Goal: Task Accomplishment & Management: Use online tool/utility

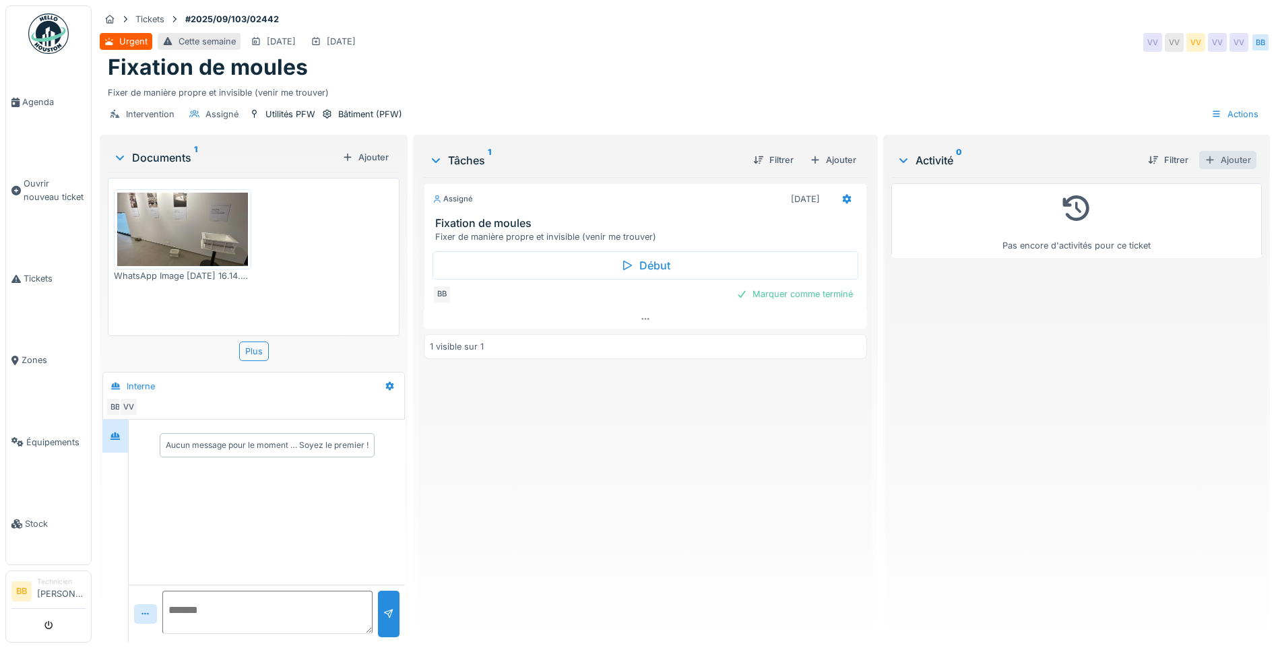
click at [1216, 167] on div "Ajouter" at bounding box center [1227, 160] width 57 height 18
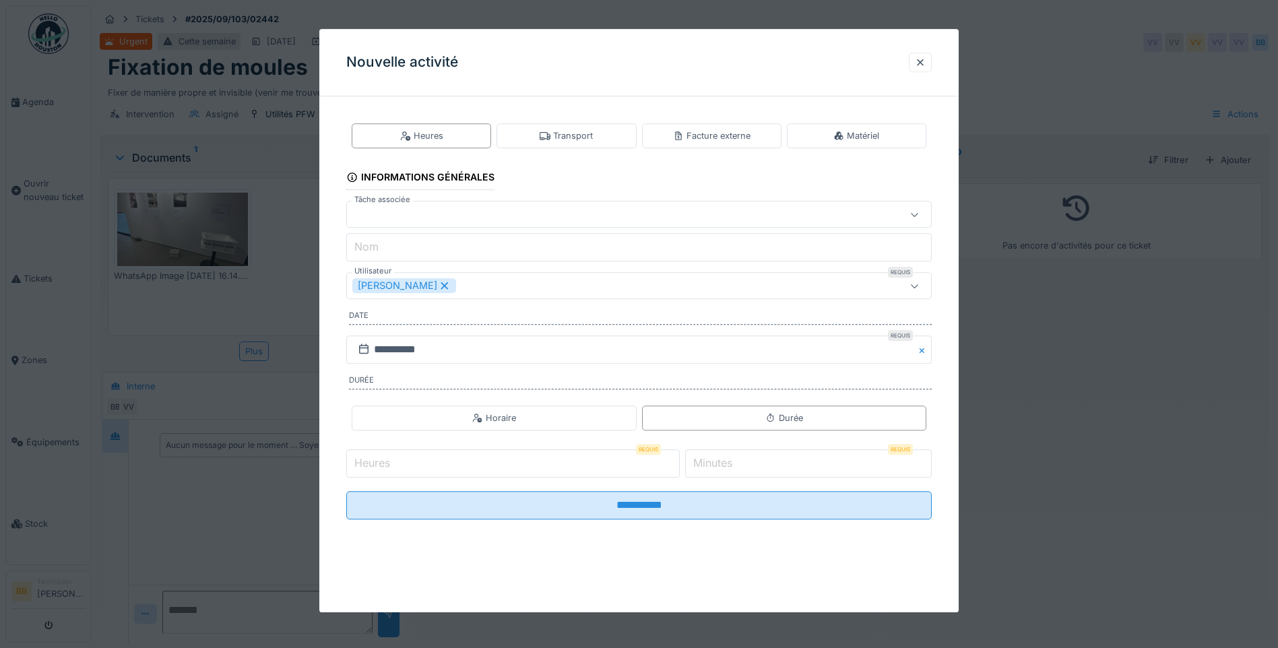
click at [440, 460] on input "Heures" at bounding box center [513, 463] width 334 height 28
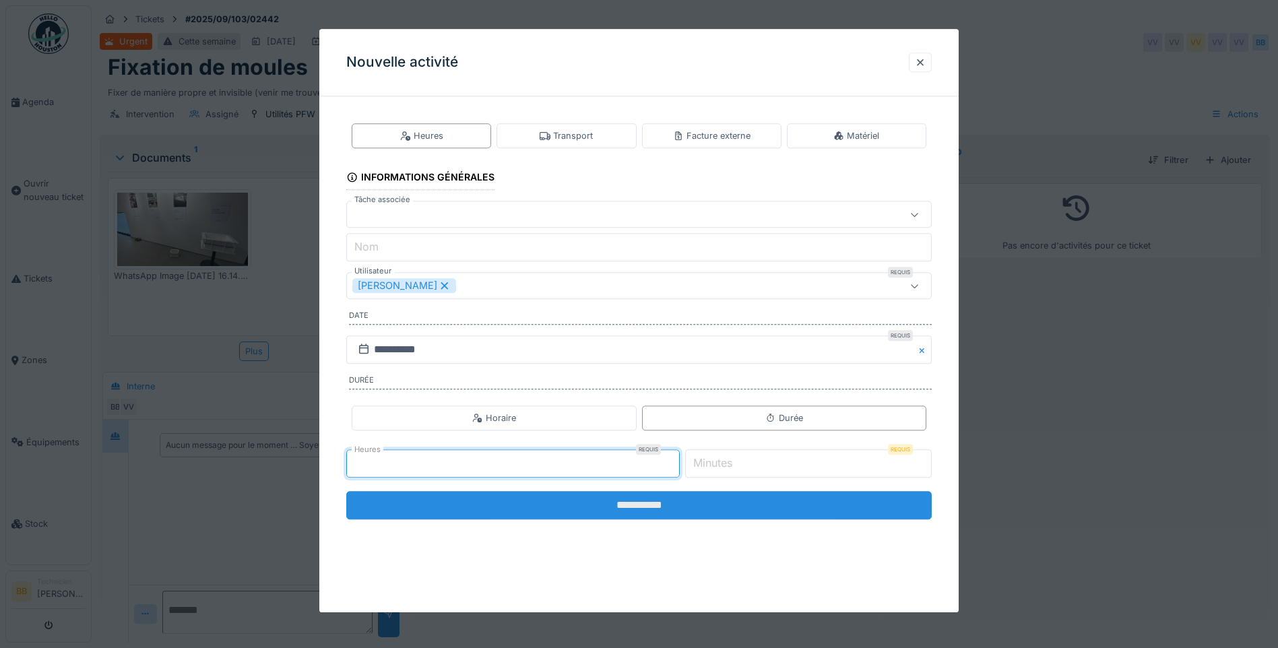
type input "*"
click at [652, 508] on input "**********" at bounding box center [639, 505] width 586 height 28
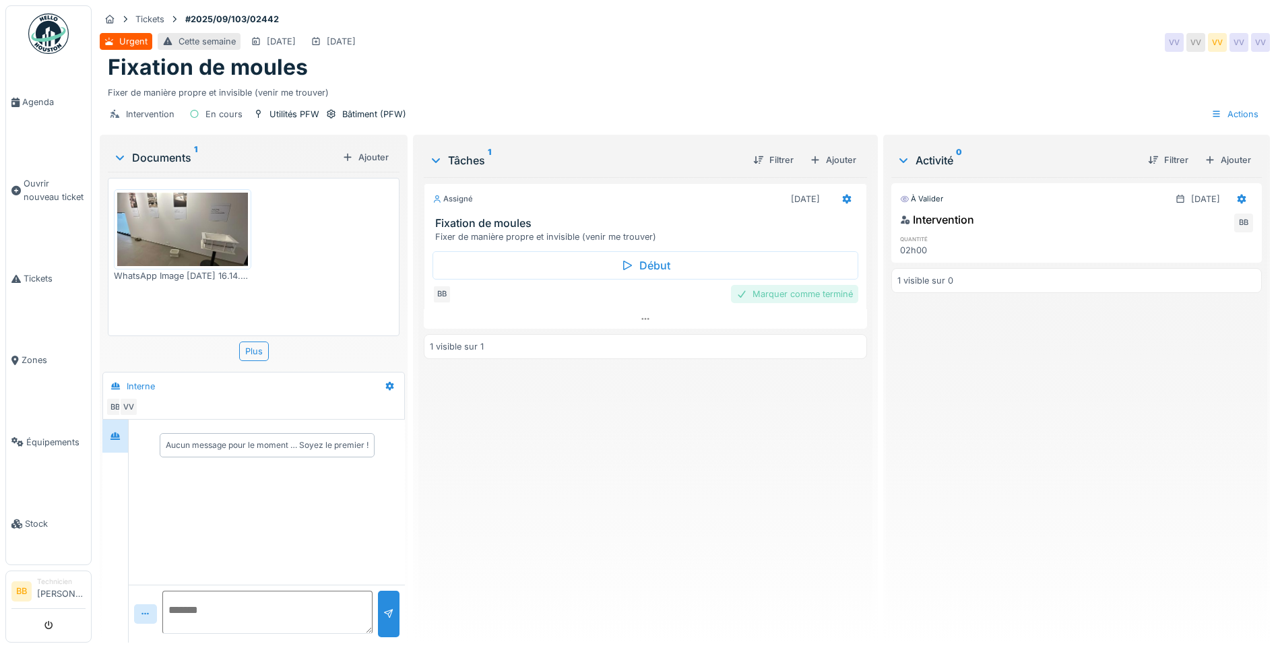
click at [844, 290] on div "Marquer comme terminé" at bounding box center [794, 294] width 127 height 18
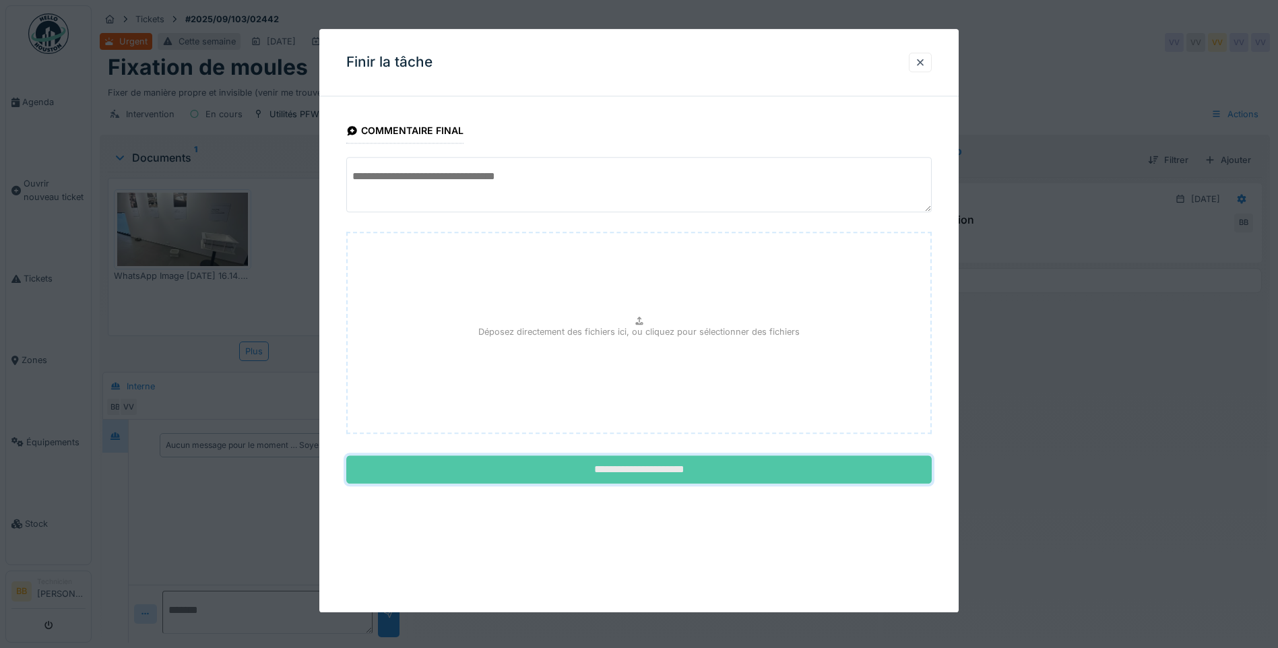
click at [613, 477] on input "**********" at bounding box center [639, 470] width 586 height 28
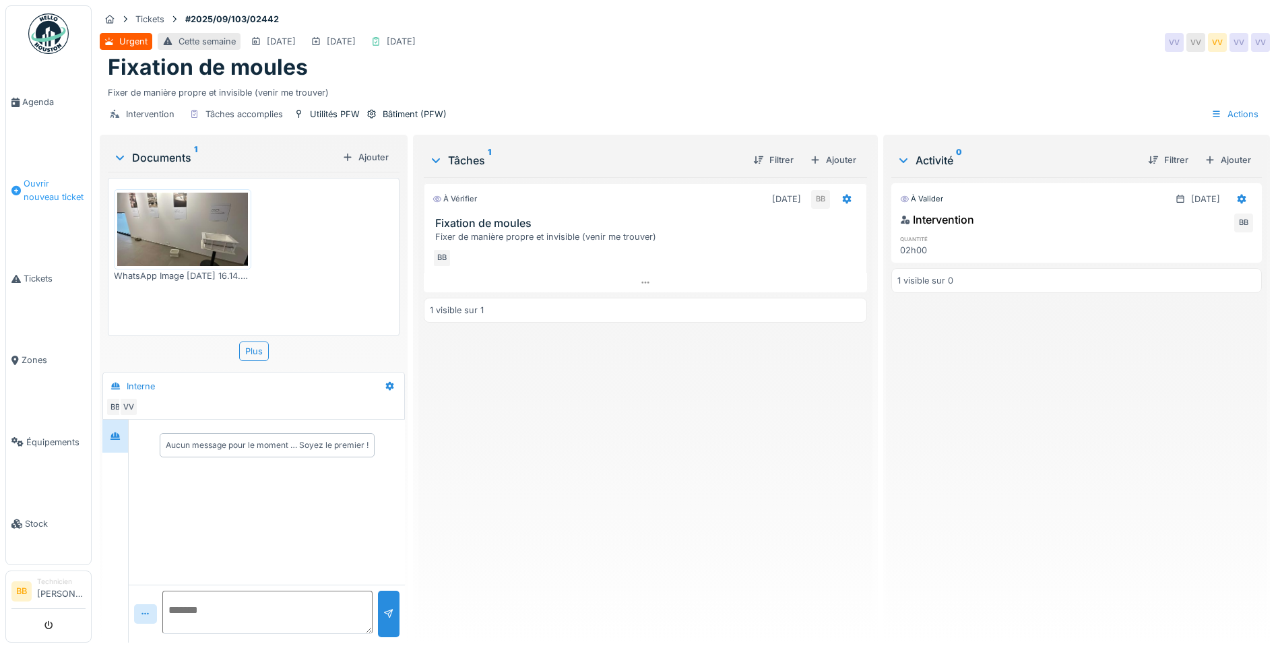
click at [42, 182] on span "Ouvrir nouveau ticket" at bounding box center [55, 190] width 62 height 26
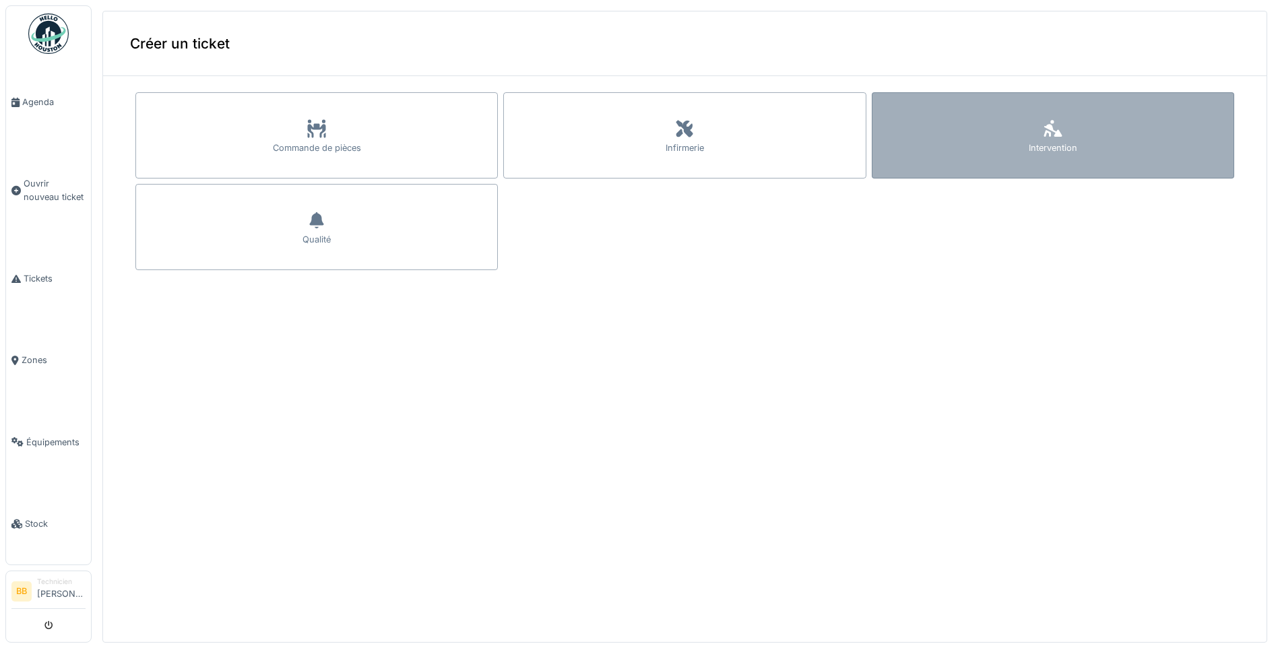
click at [1098, 145] on div "Intervention" at bounding box center [1053, 135] width 363 height 86
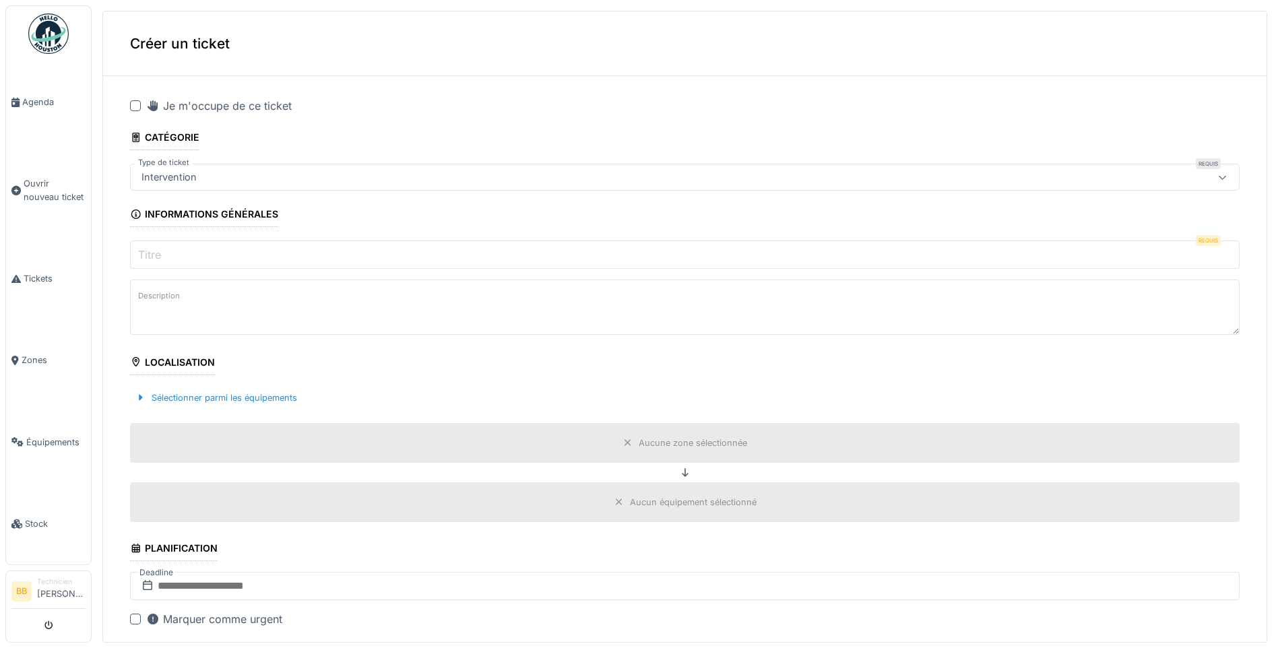
click at [133, 108] on div at bounding box center [135, 105] width 11 height 11
click at [173, 257] on input "Titre" at bounding box center [685, 255] width 1110 height 28
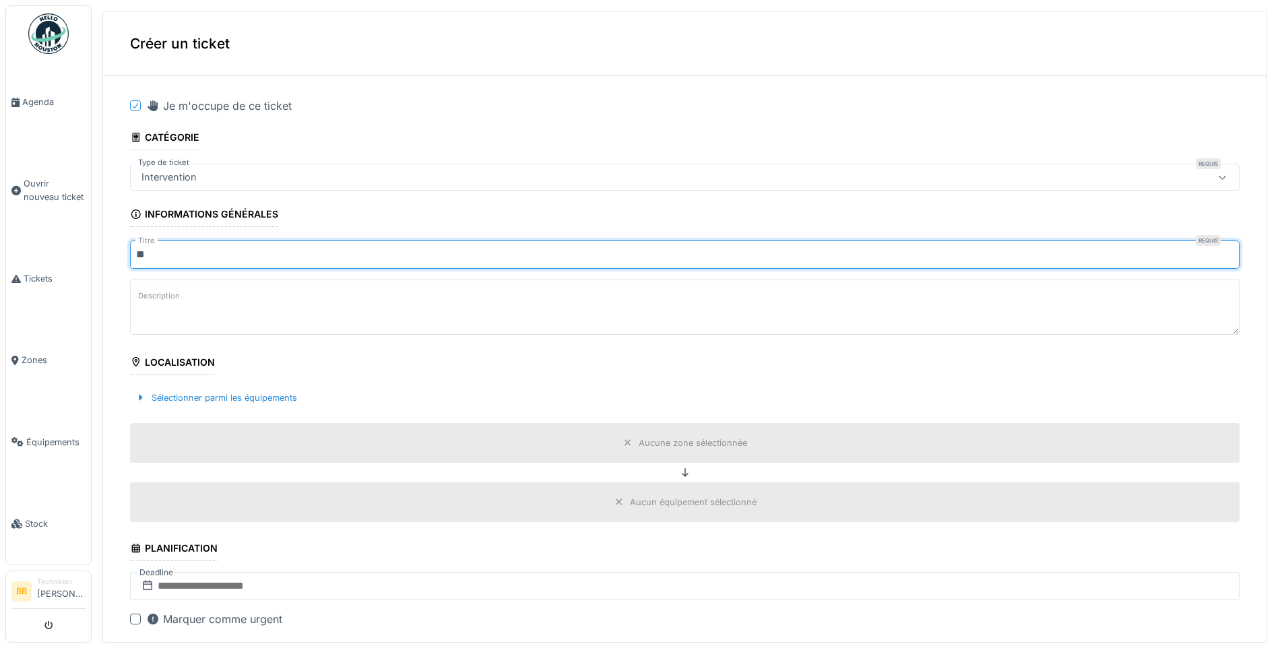
type input "*"
click at [555, 255] on input "**********" at bounding box center [685, 255] width 1110 height 28
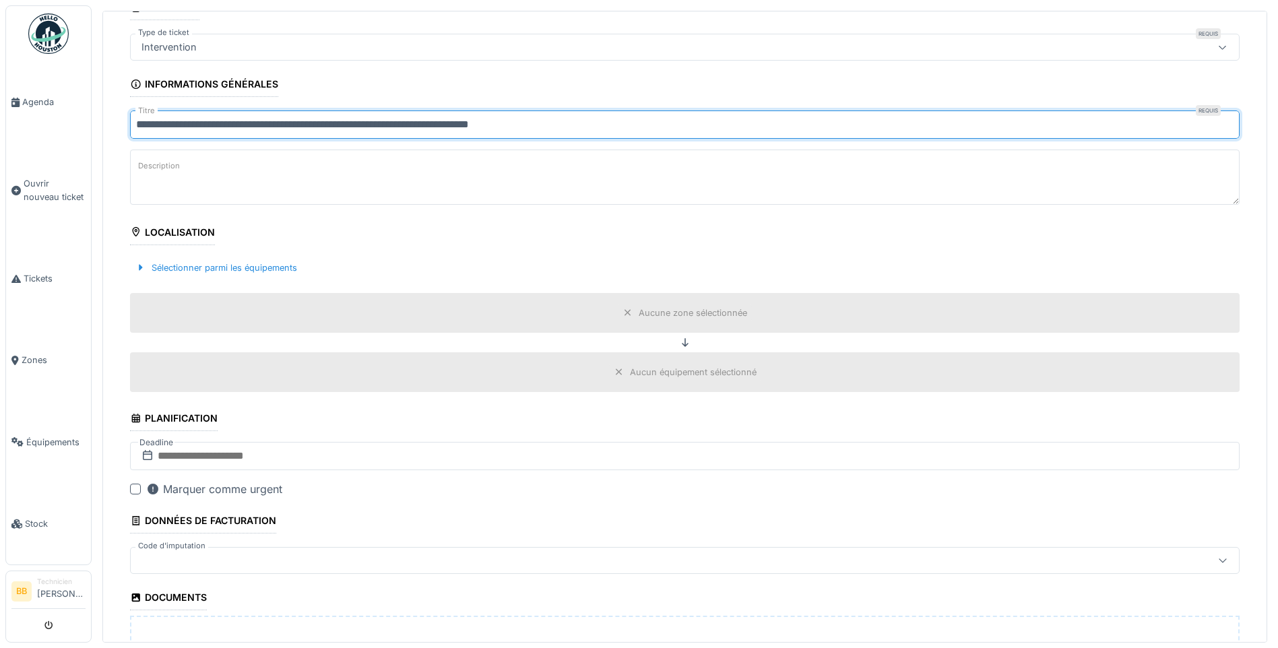
scroll to position [135, 0]
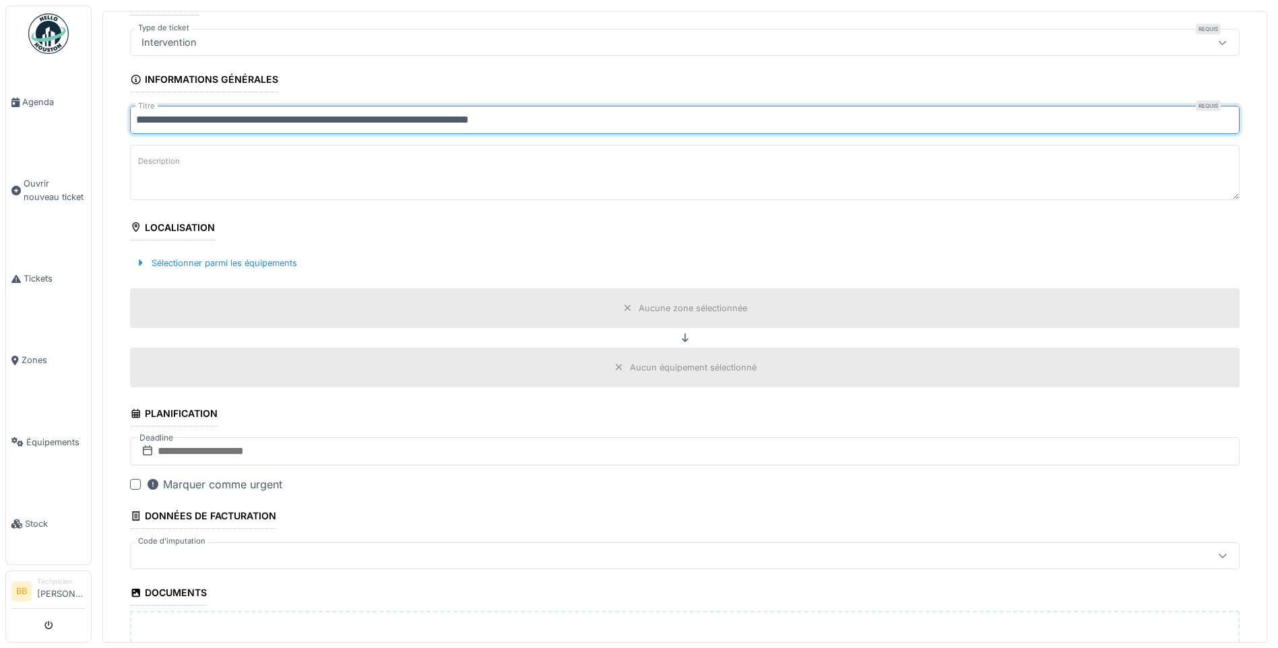
type input "**********"
click at [642, 305] on div "Aucune zone sélectionnée" at bounding box center [693, 308] width 108 height 13
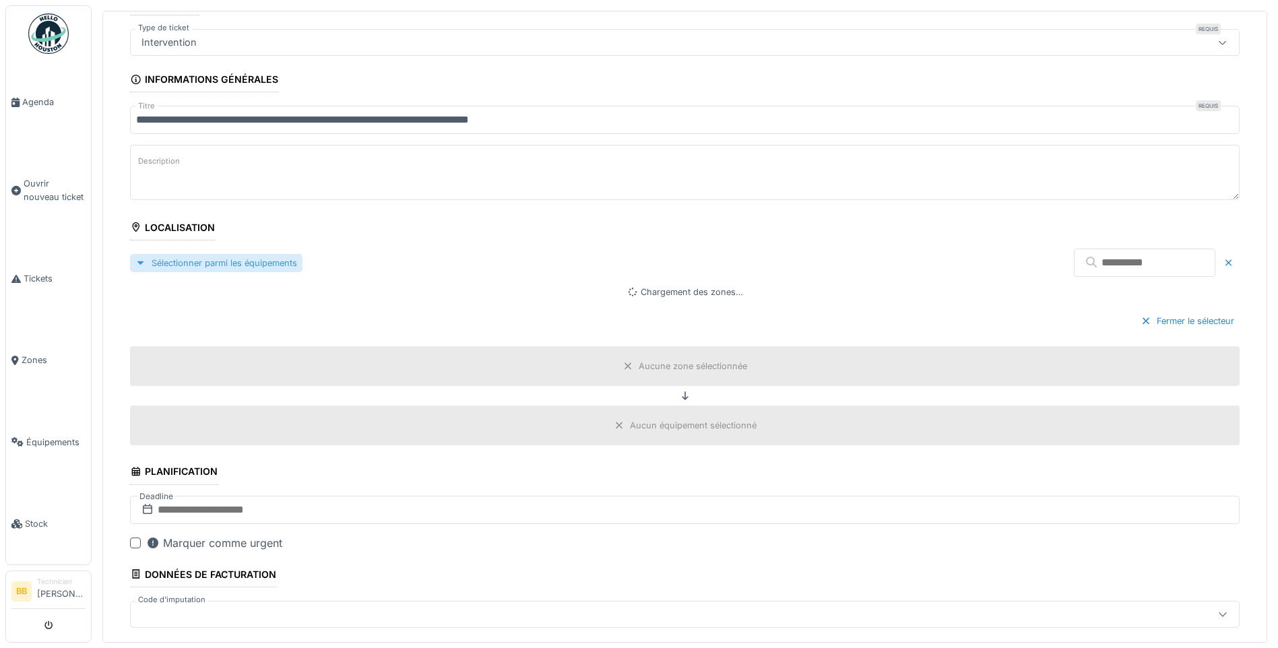
click at [201, 259] on div "Sélectionner parmi les équipements" at bounding box center [216, 263] width 173 height 18
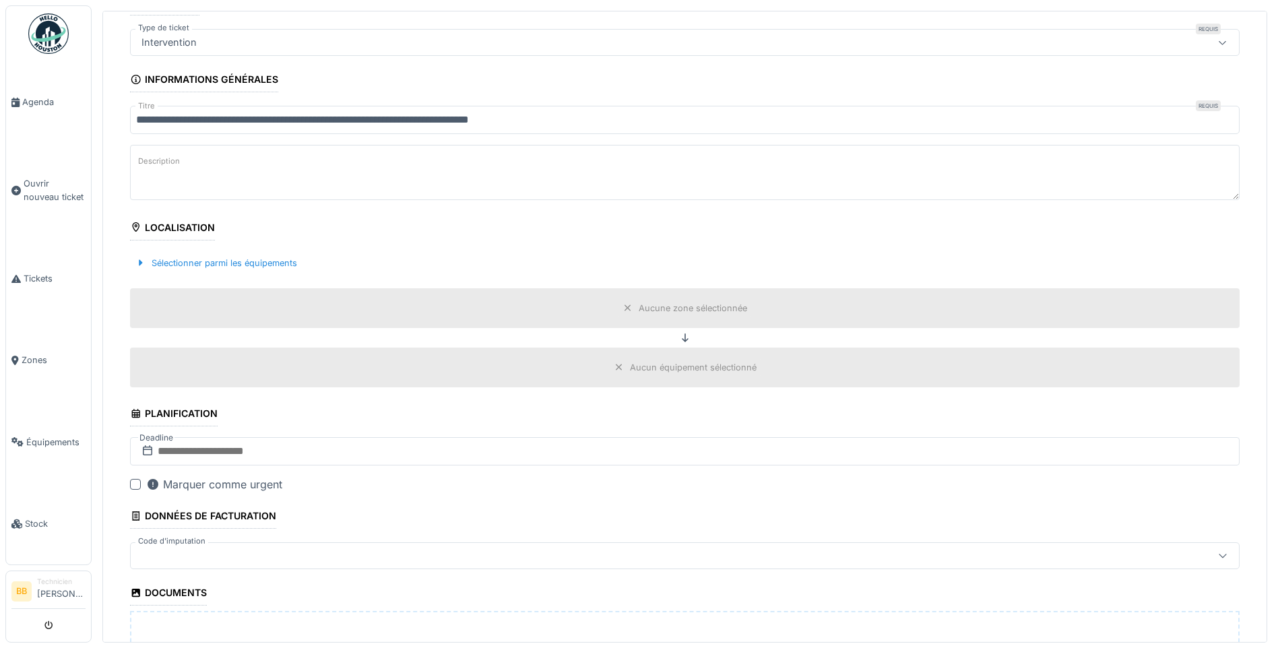
click at [650, 314] on div "Aucune zone sélectionnée" at bounding box center [693, 308] width 108 height 13
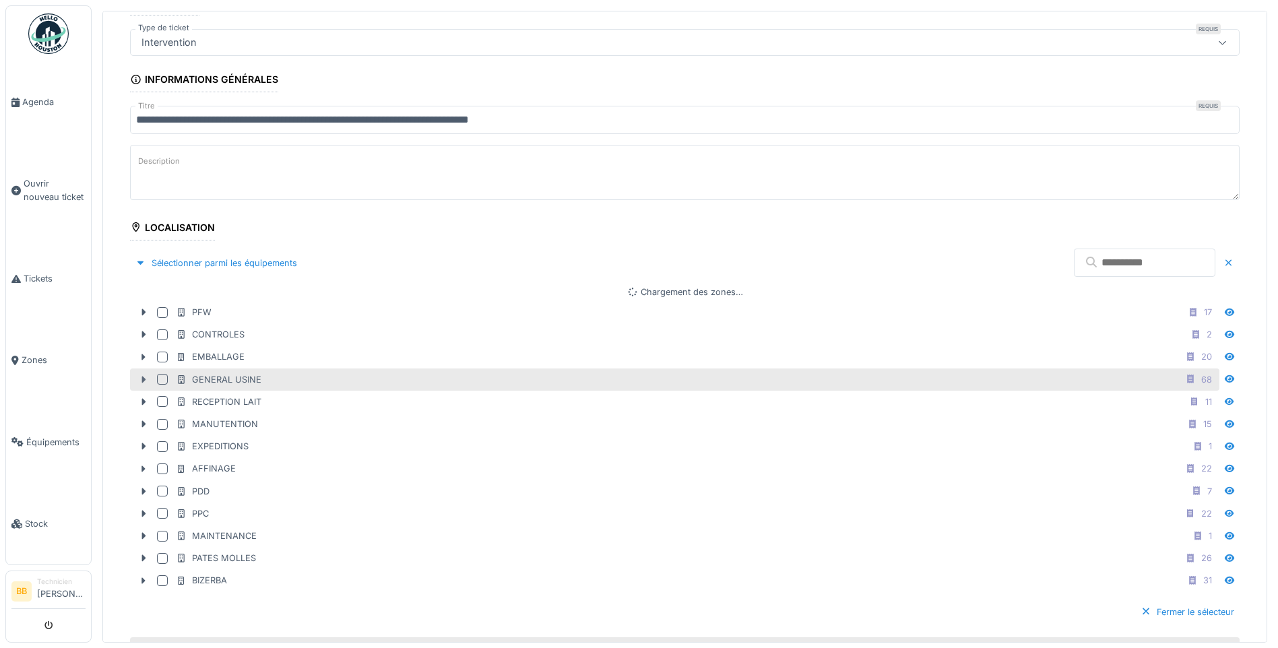
click at [148, 385] on div at bounding box center [144, 380] width 22 height 14
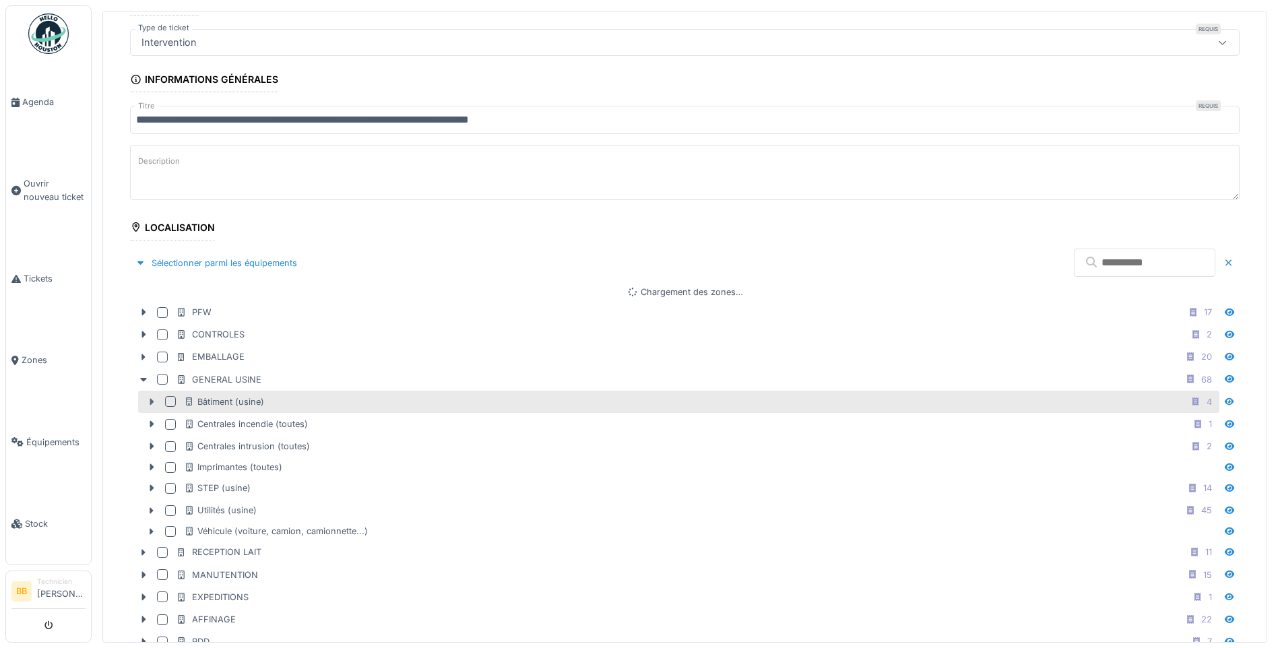
click at [150, 402] on icon at bounding box center [151, 402] width 11 height 9
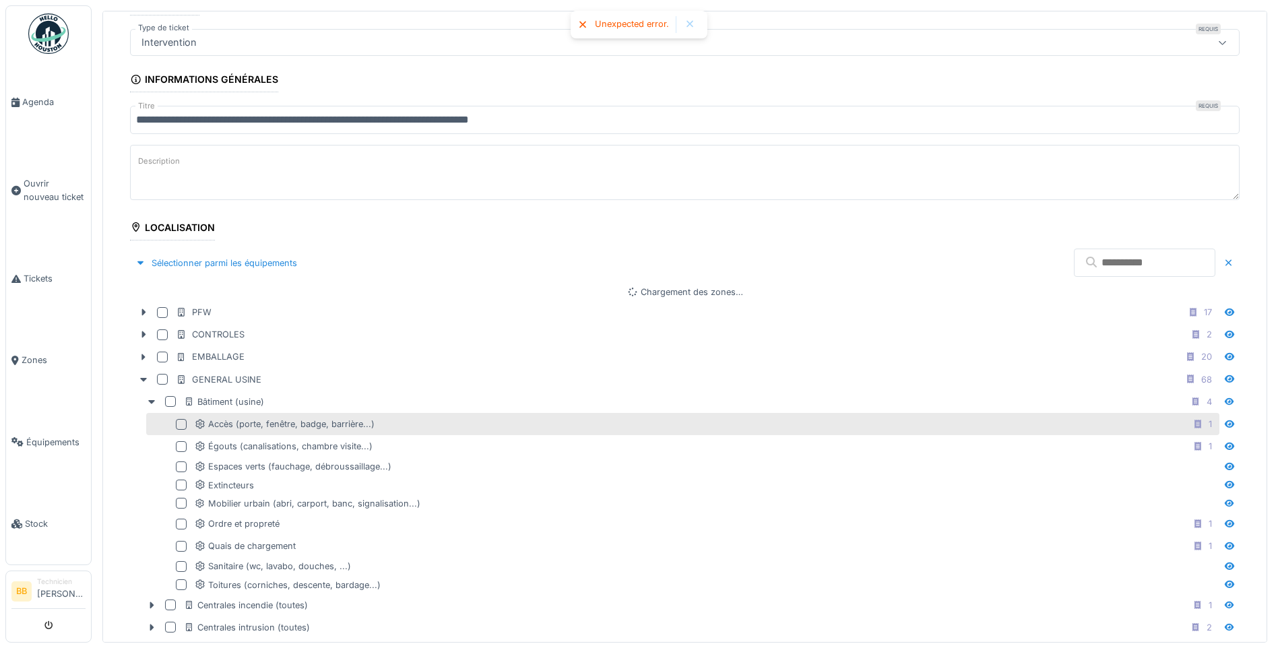
click at [182, 426] on div at bounding box center [181, 424] width 11 height 11
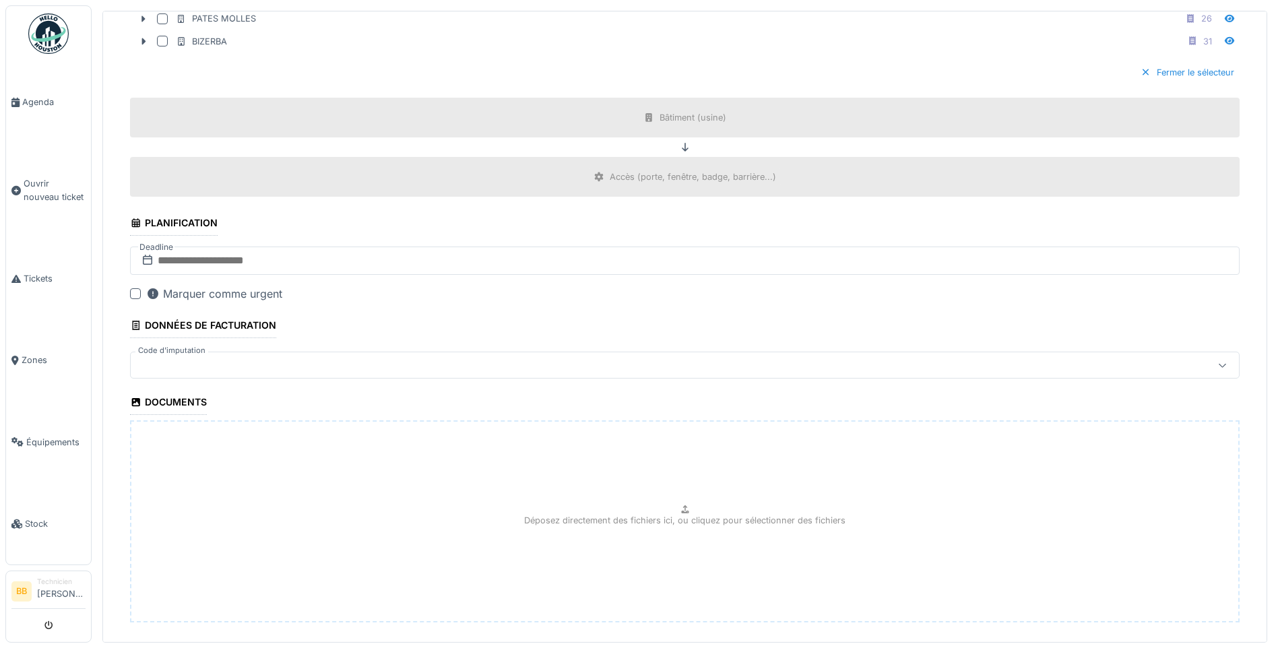
scroll to position [1074, 0]
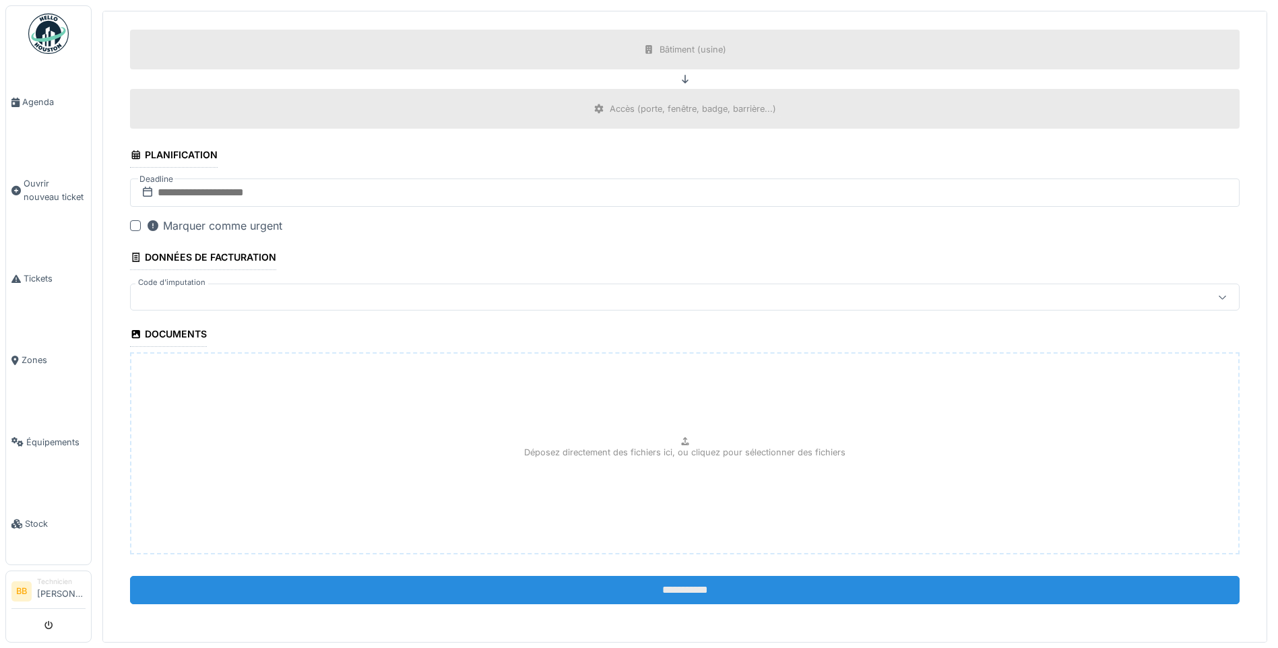
click at [706, 589] on input "**********" at bounding box center [685, 590] width 1110 height 28
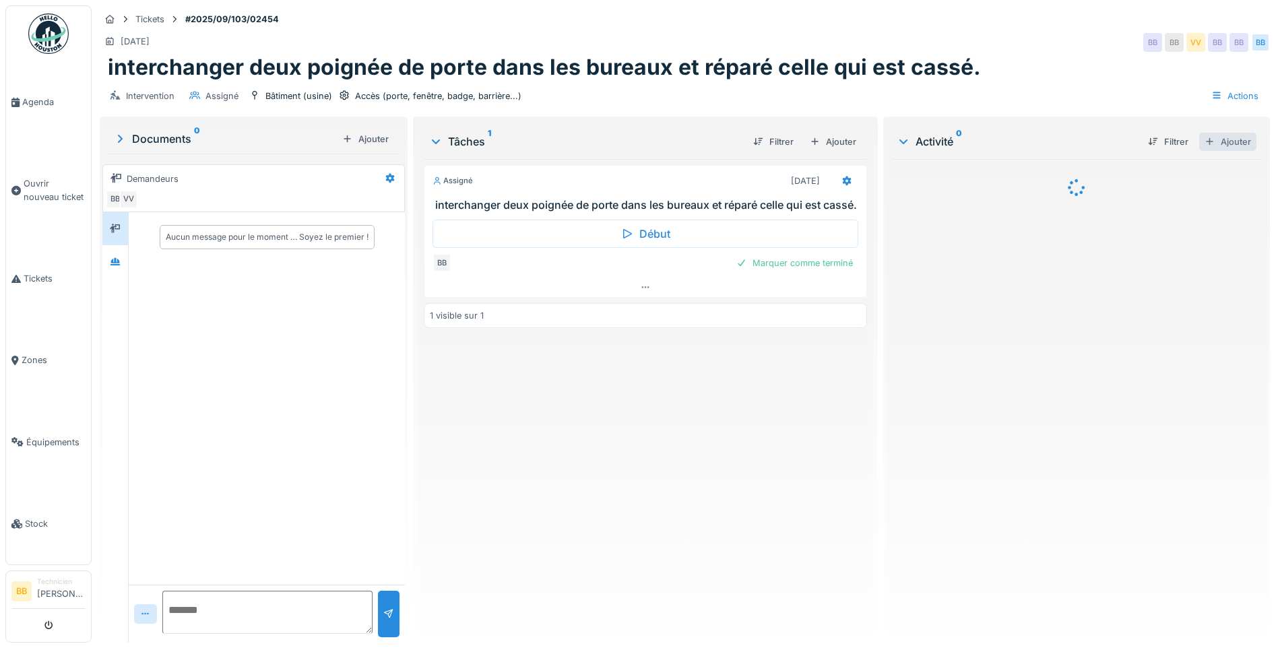
click at [1220, 144] on div "Ajouter" at bounding box center [1227, 142] width 57 height 18
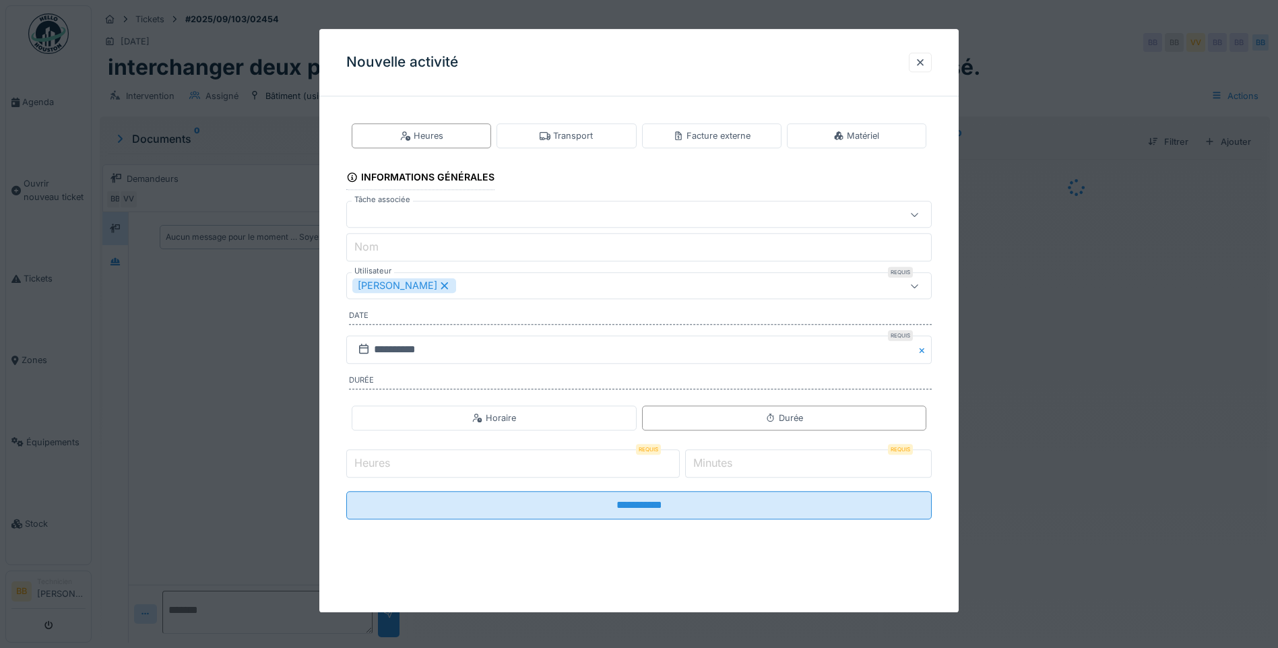
click at [434, 454] on input "Heures" at bounding box center [513, 463] width 334 height 28
type input "*"
click at [724, 465] on label "Minutes" at bounding box center [713, 464] width 44 height 16
click at [724, 465] on input "*" at bounding box center [808, 463] width 247 height 28
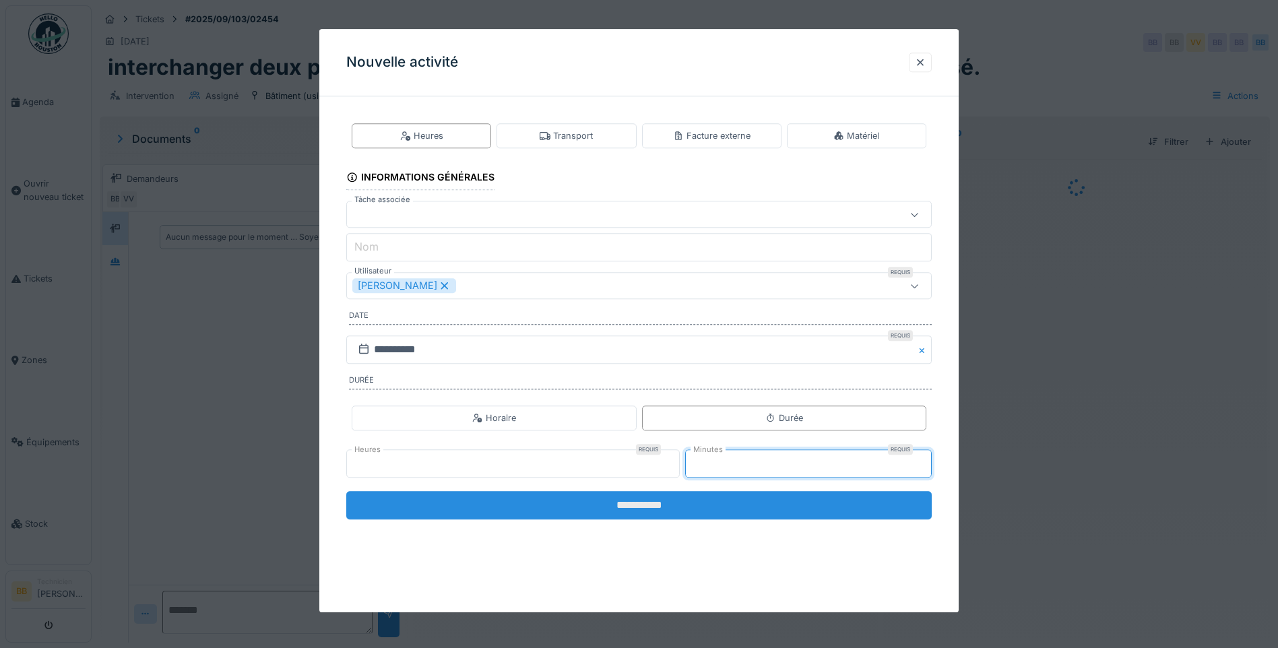
type input "**"
click at [724, 494] on input "**********" at bounding box center [639, 505] width 586 height 28
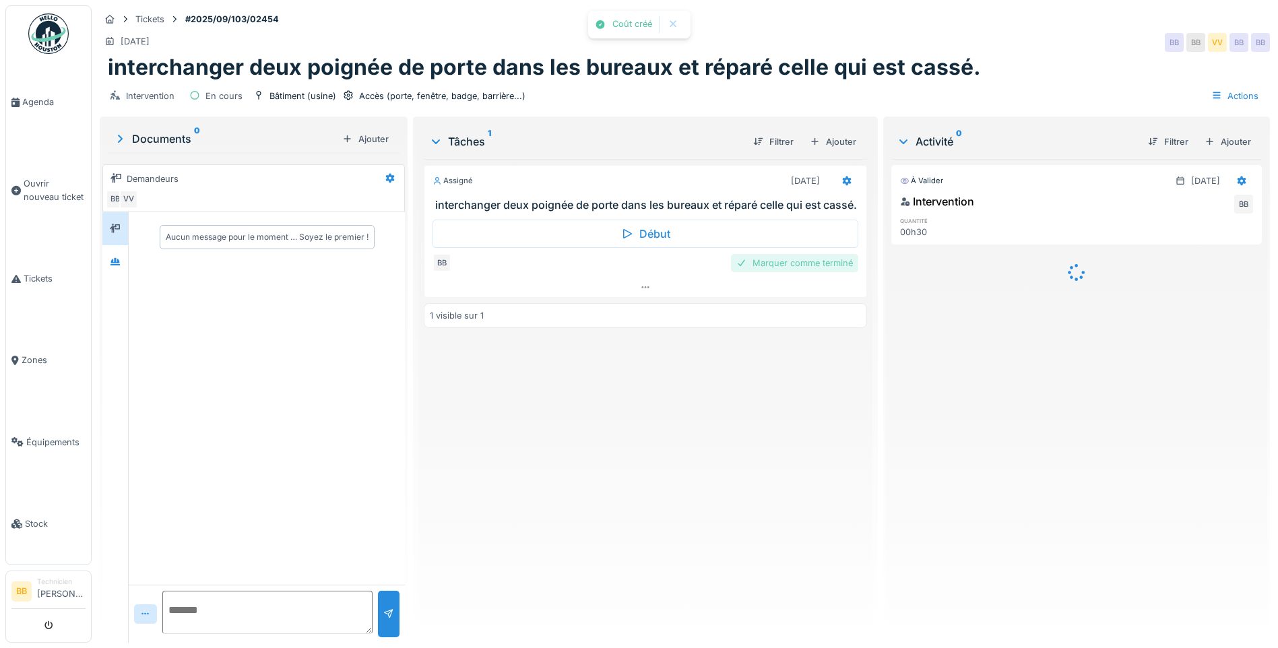
click at [790, 270] on div "Marquer comme terminé" at bounding box center [794, 263] width 127 height 18
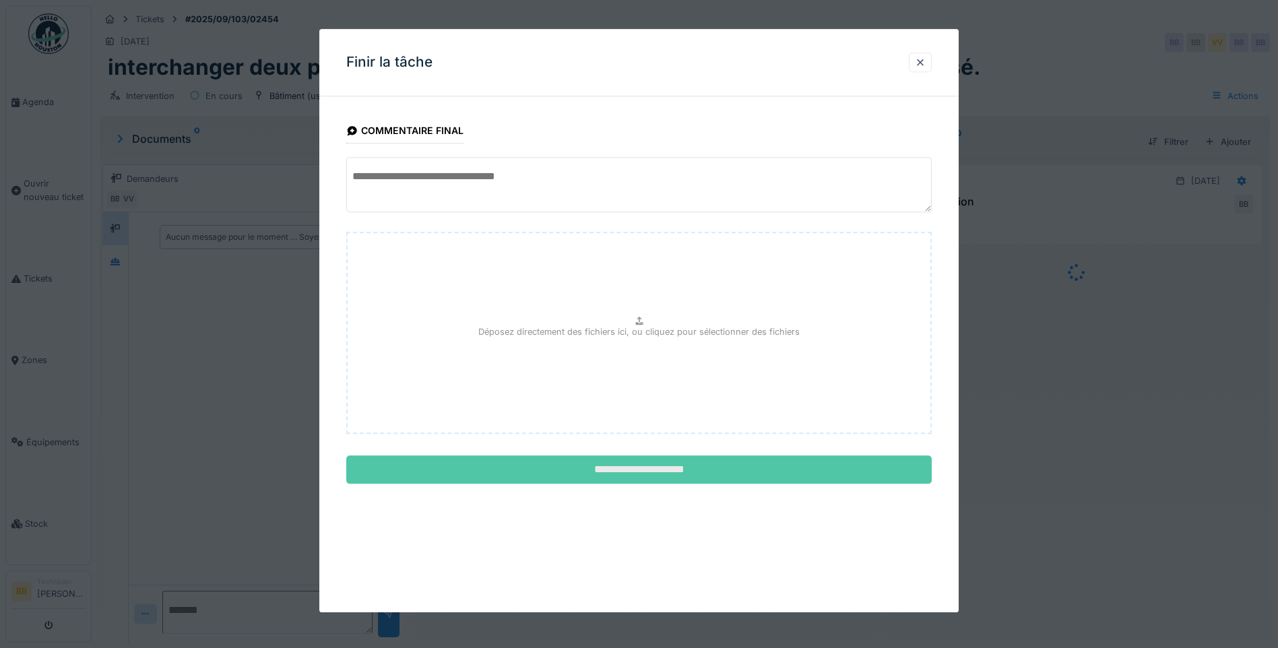
click at [606, 480] on input "**********" at bounding box center [639, 470] width 586 height 28
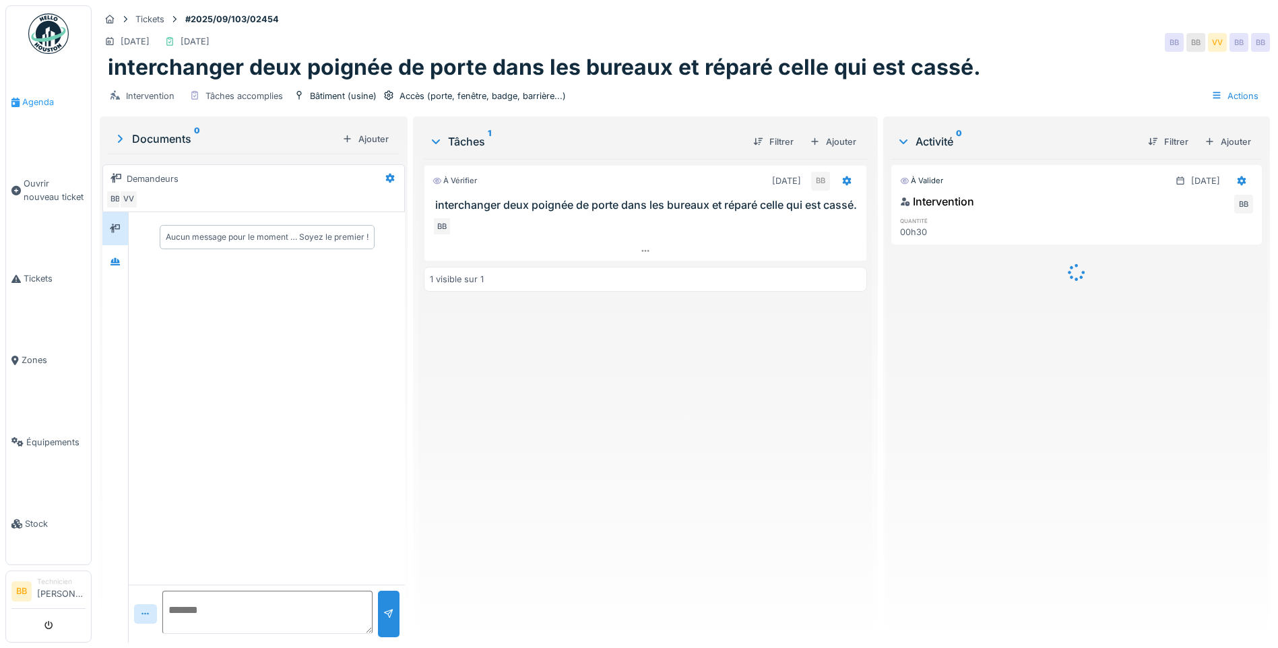
click at [38, 100] on span "Agenda" at bounding box center [53, 102] width 63 height 13
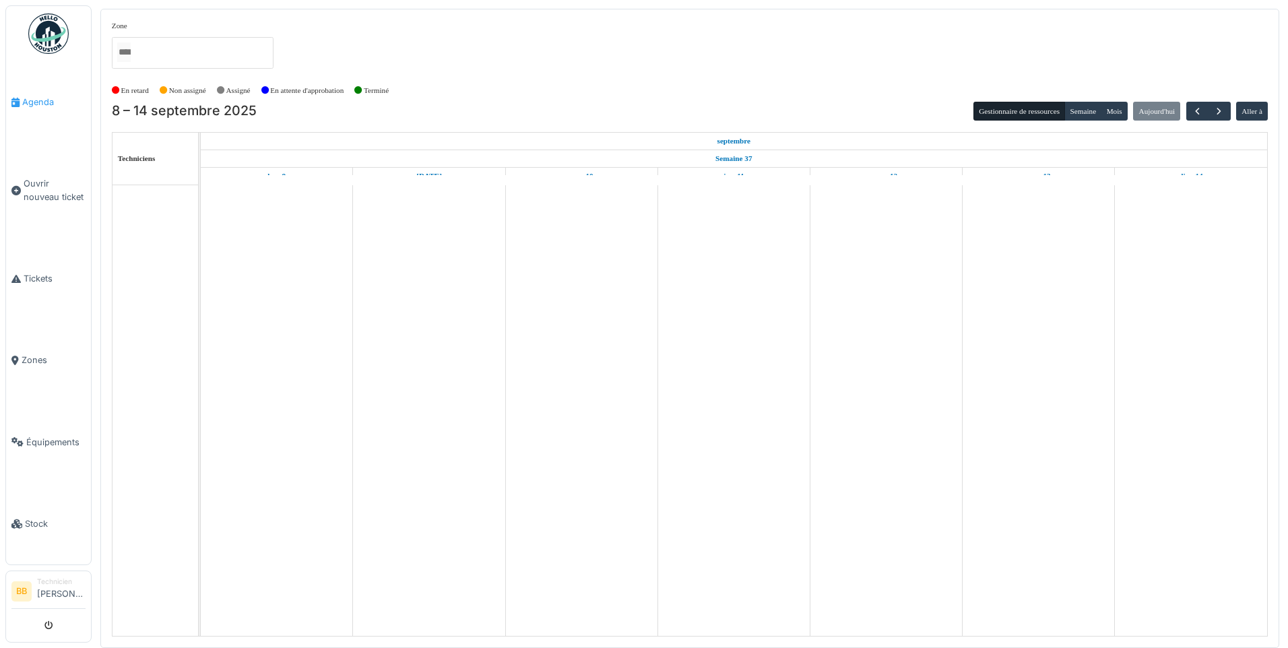
click at [36, 101] on span "Agenda" at bounding box center [53, 102] width 63 height 13
click at [46, 103] on span "Agenda" at bounding box center [53, 102] width 63 height 13
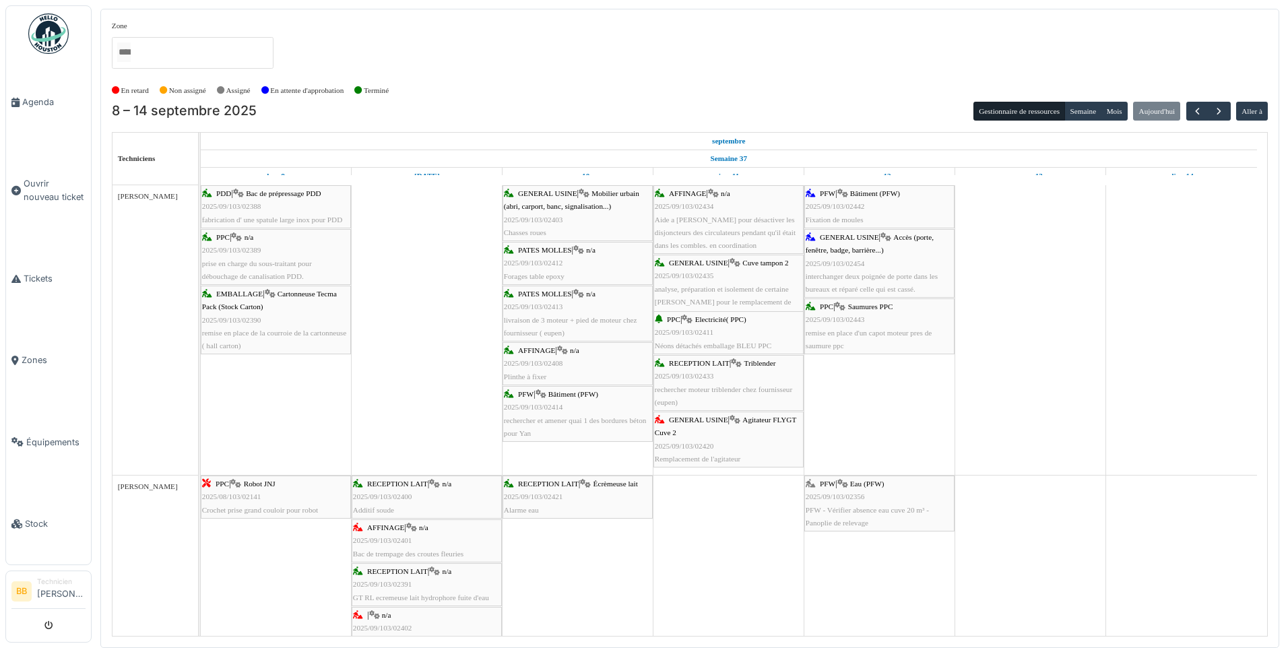
click at [730, 436] on div "GENERAL USINE | Agitateur FLYGT Cuve 2 2025/09/103/02420 Remplacement de l'agit…" at bounding box center [729, 440] width 148 height 52
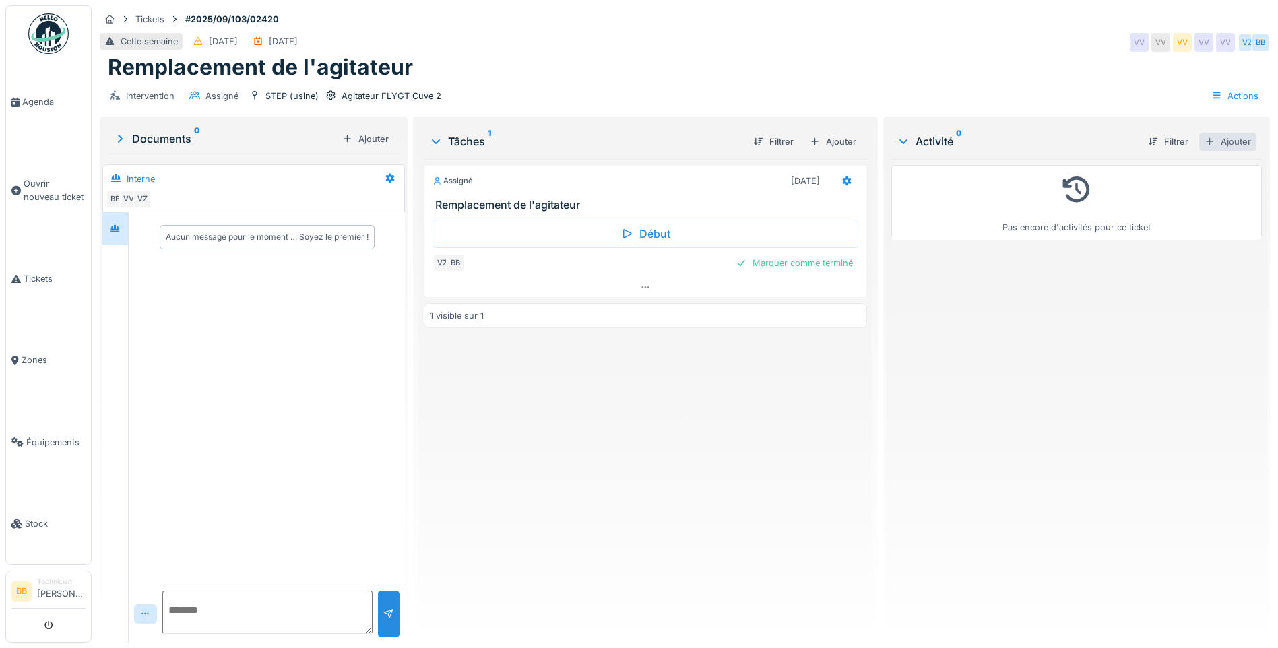
click at [1224, 140] on div "Ajouter" at bounding box center [1227, 142] width 57 height 18
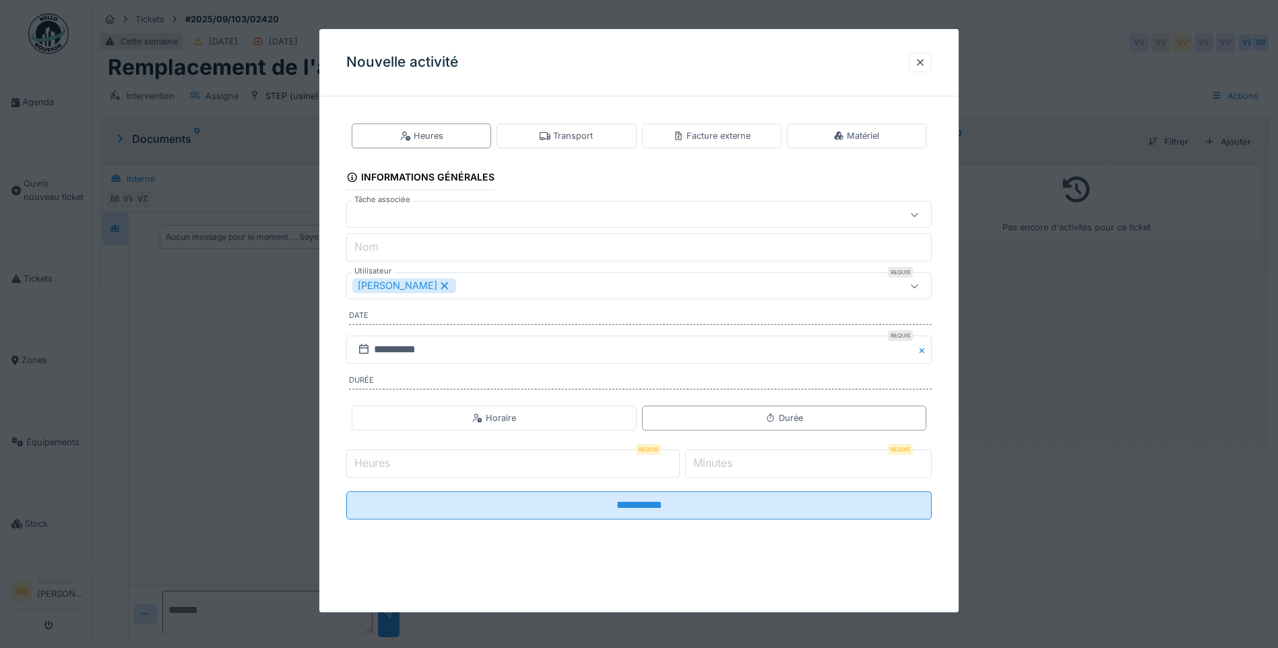
click at [440, 474] on input "Heures" at bounding box center [513, 463] width 334 height 28
type input "*"
click at [717, 452] on input "*" at bounding box center [808, 463] width 247 height 28
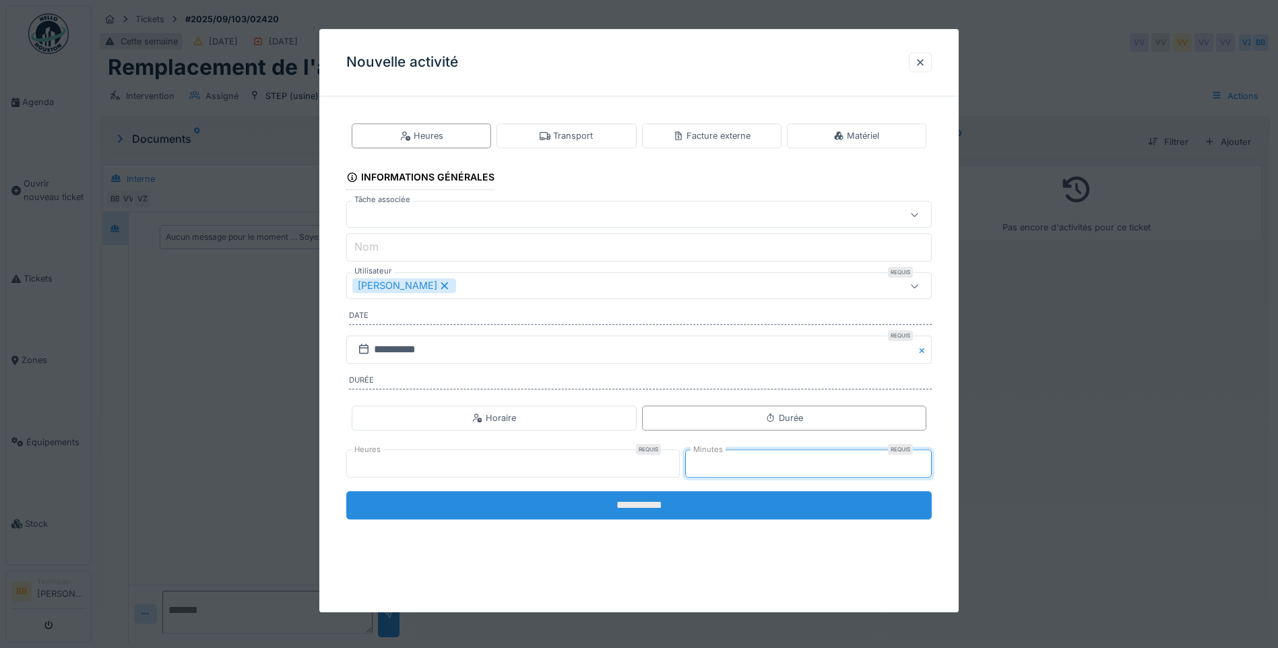
type input "**"
click at [635, 507] on input "**********" at bounding box center [639, 505] width 586 height 28
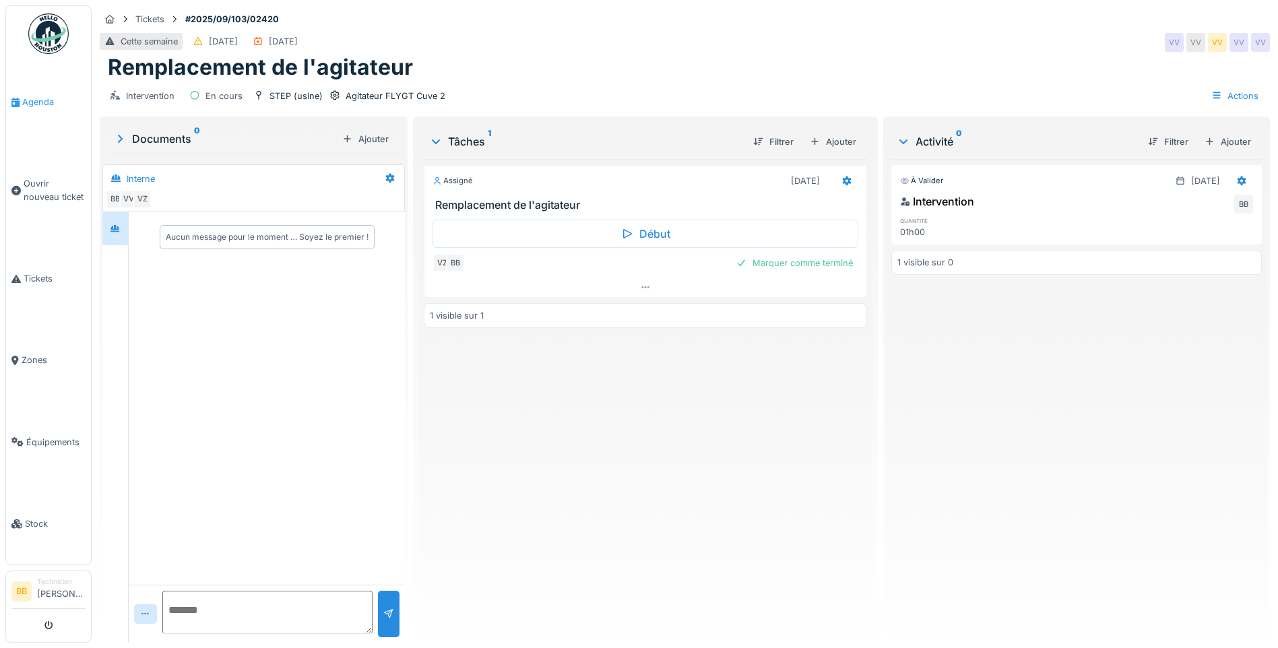
click at [44, 104] on span "Agenda" at bounding box center [53, 102] width 63 height 13
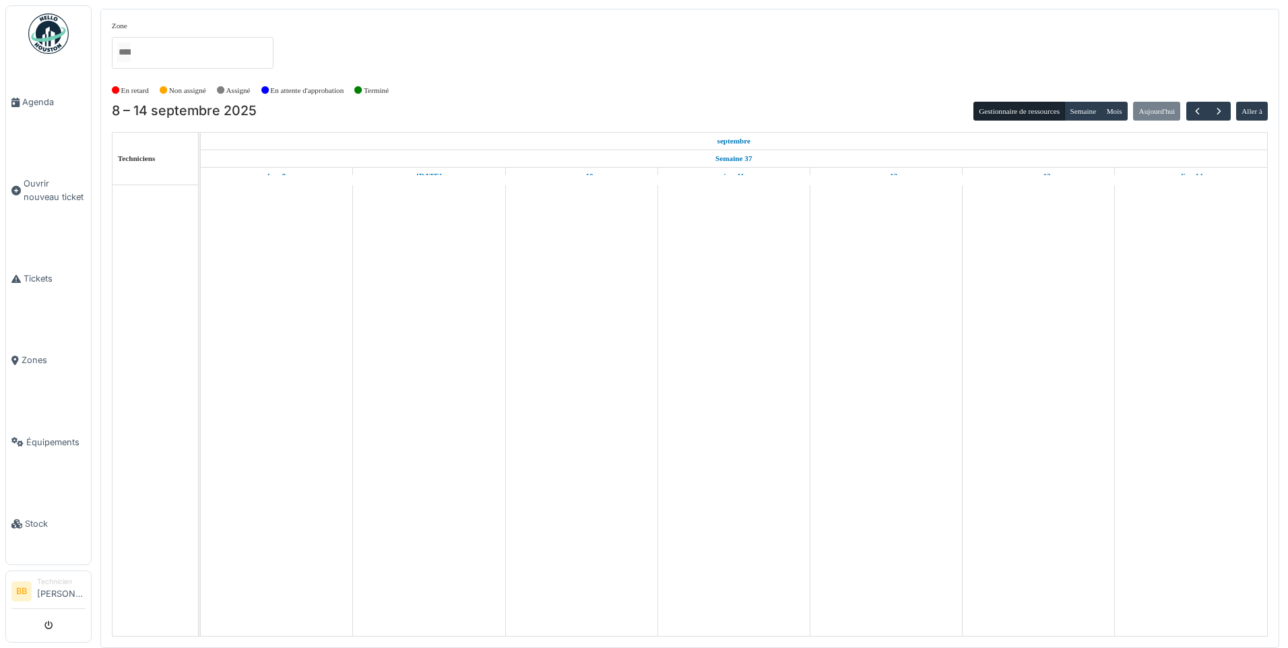
click at [44, 32] on img at bounding box center [48, 33] width 40 height 40
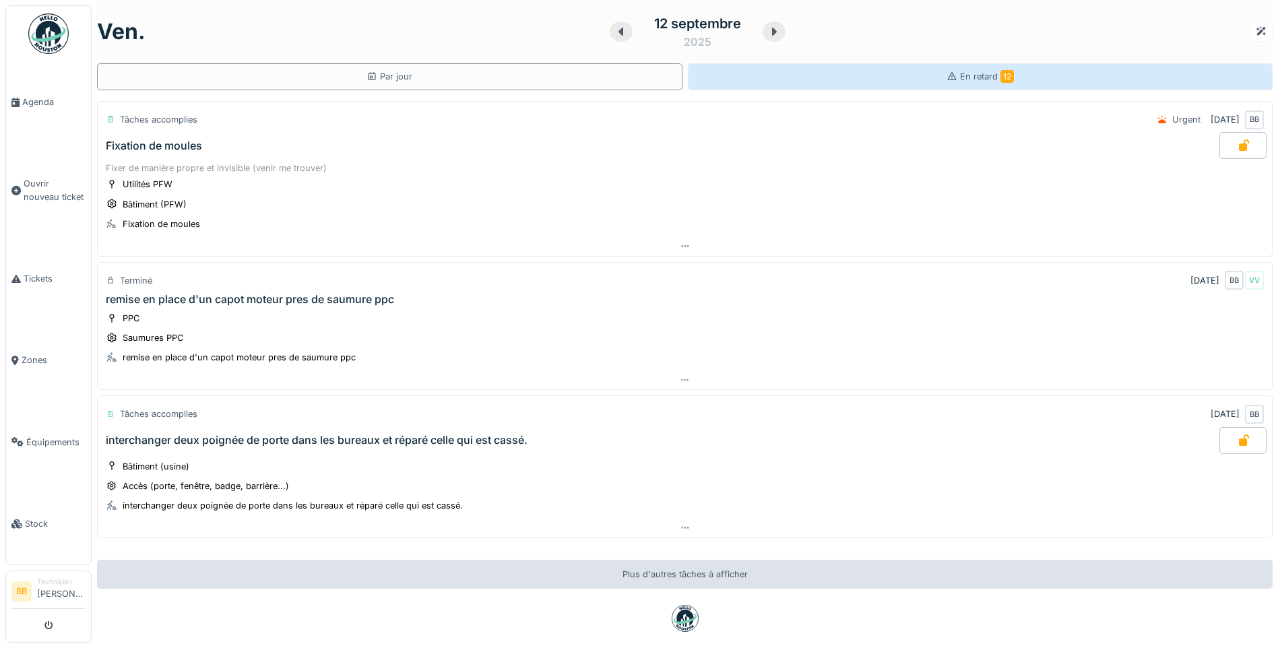
click at [999, 82] on div "En retard 12" at bounding box center [981, 76] width 586 height 27
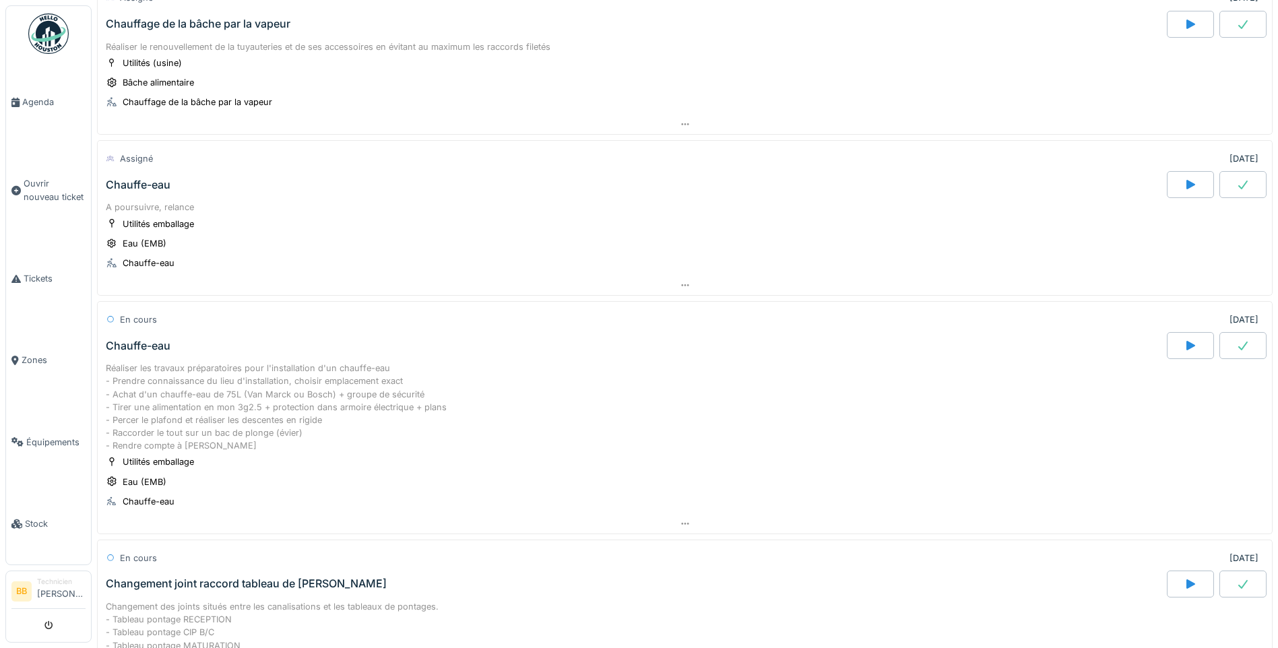
scroll to position [404, 0]
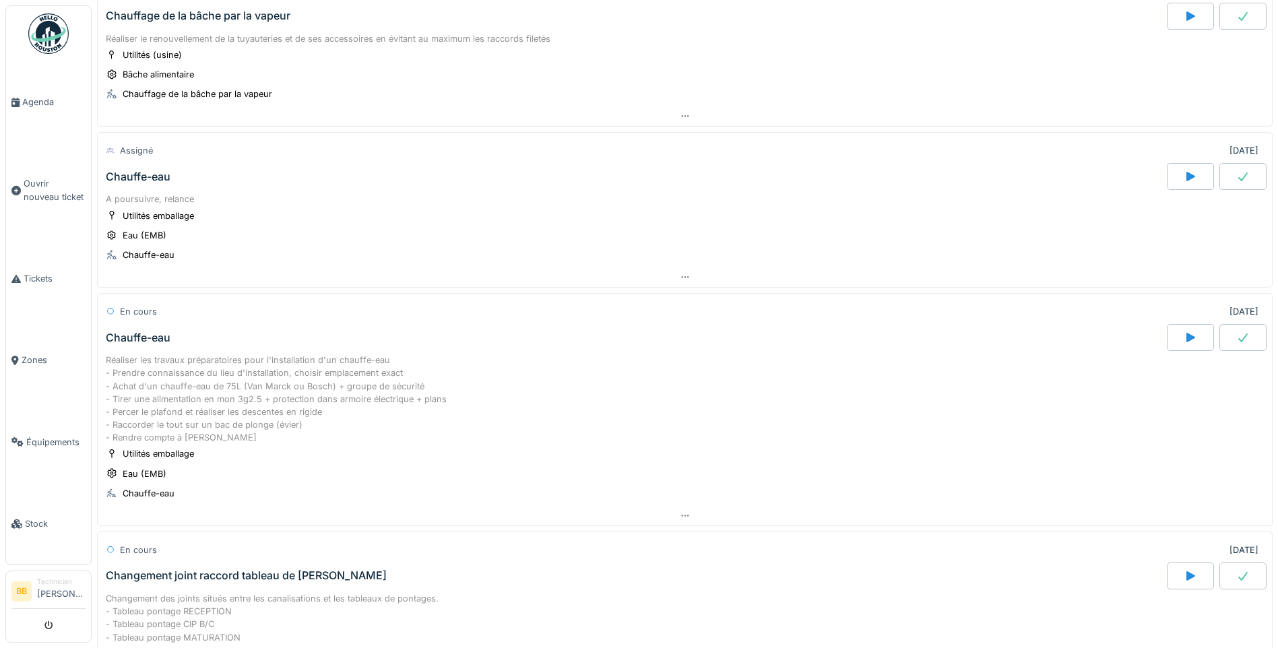
click at [147, 175] on div "Chauffe-eau" at bounding box center [138, 176] width 65 height 13
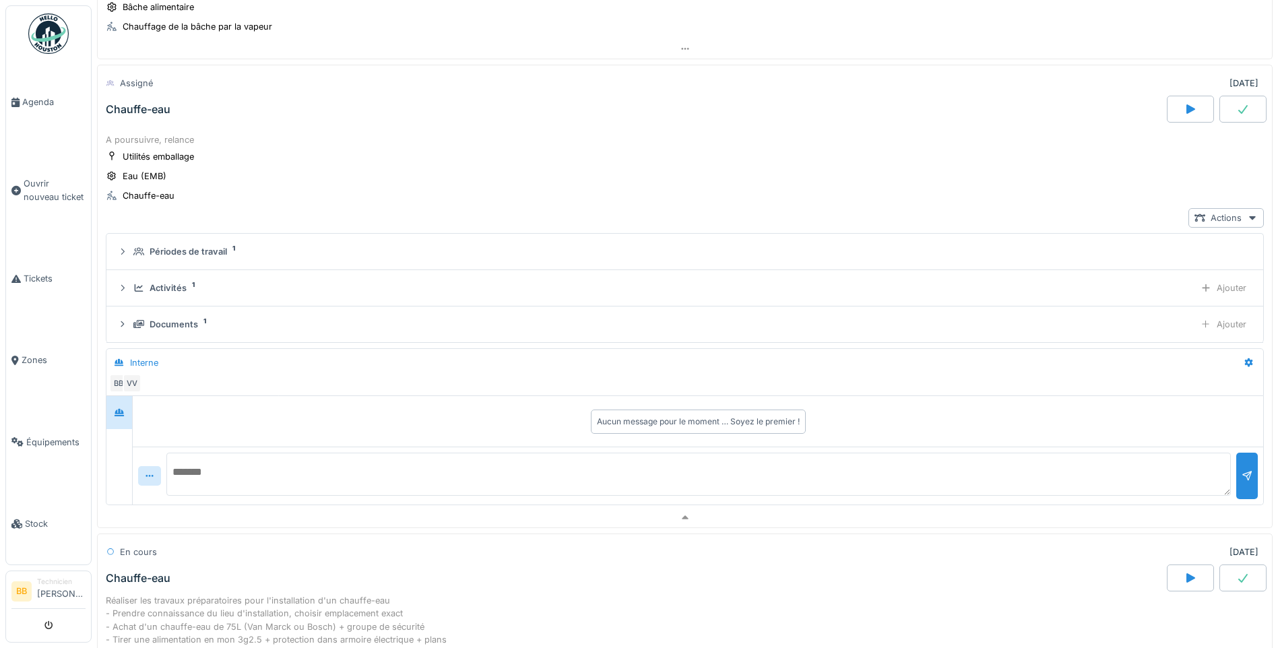
scroll to position [482, 0]
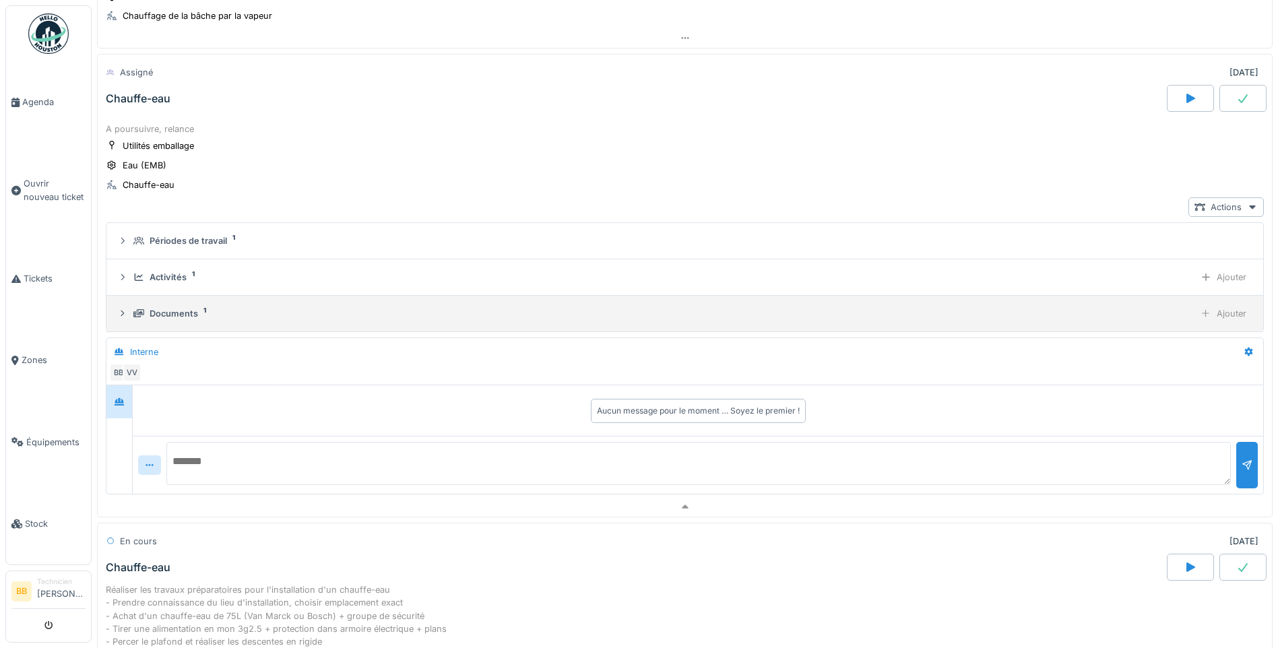
click at [176, 304] on div "Documents 1 Ajouter" at bounding box center [684, 314] width 1135 height 20
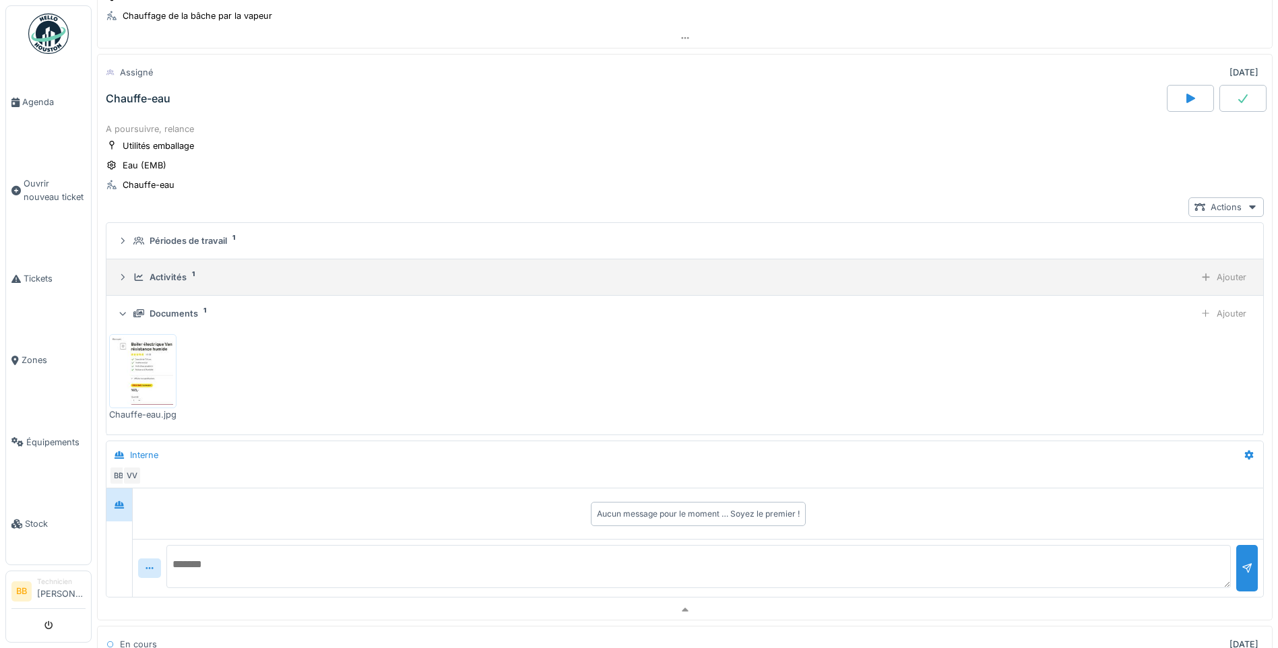
click at [165, 278] on div "Activités" at bounding box center [168, 277] width 37 height 13
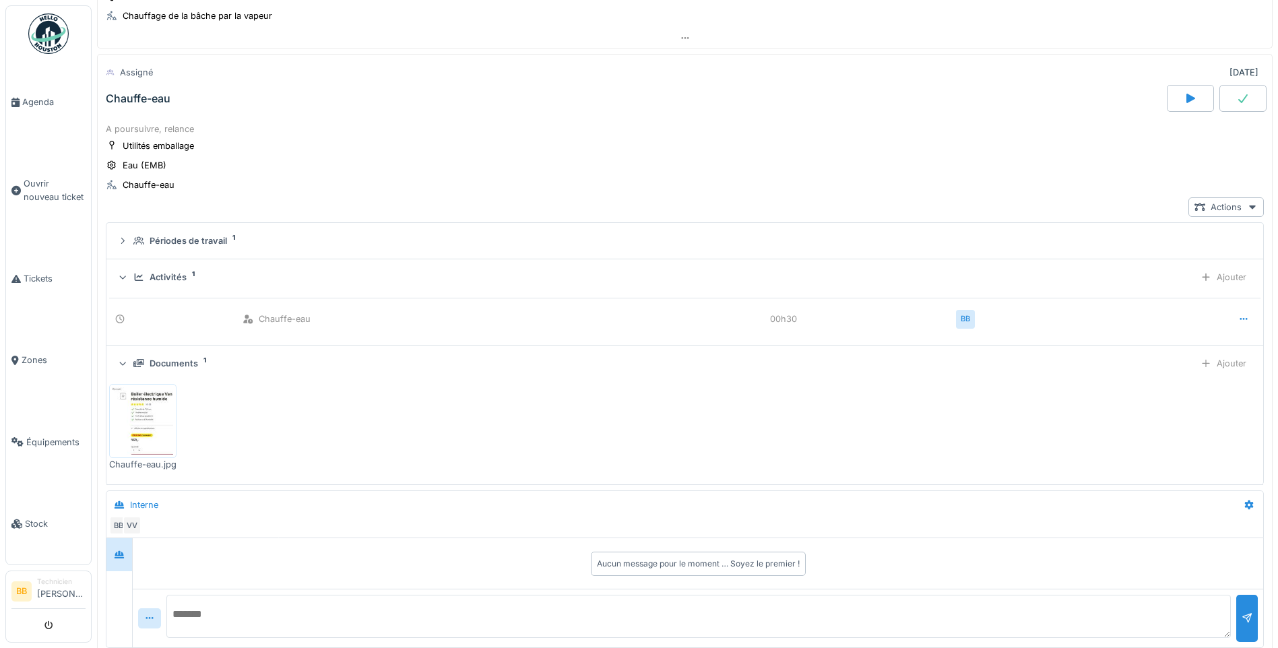
click at [165, 278] on div "Activités" at bounding box center [168, 277] width 37 height 13
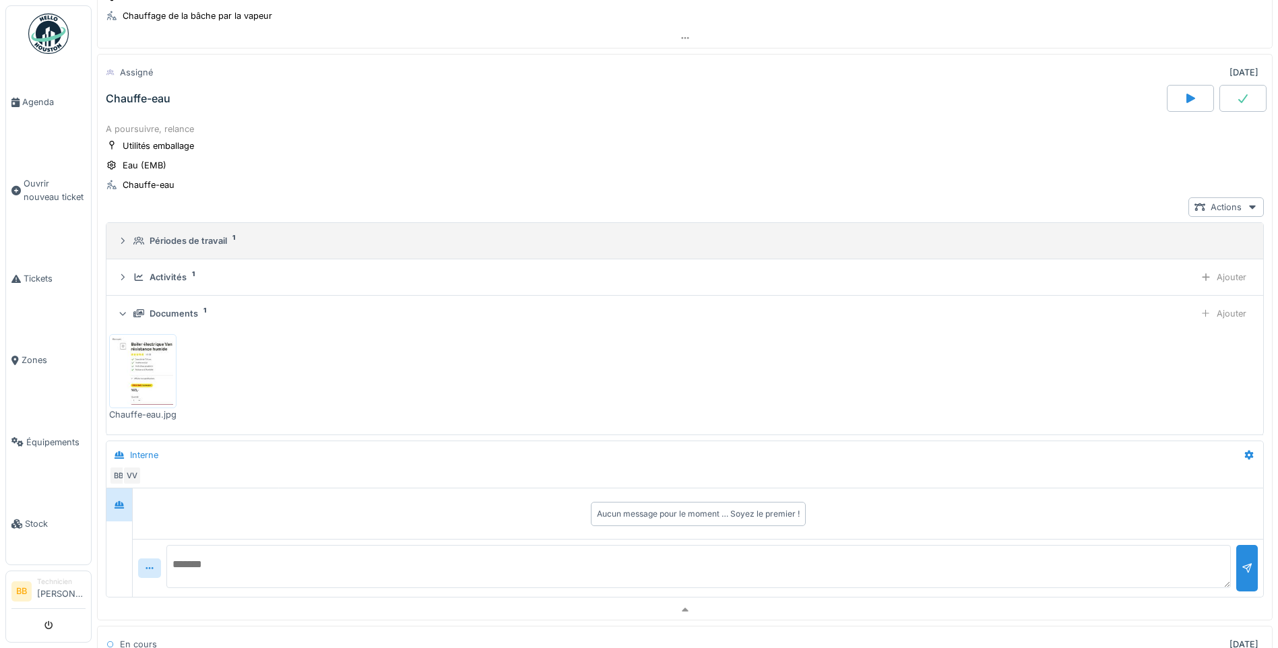
click at [183, 247] on div "Périodes de travail" at bounding box center [188, 241] width 77 height 13
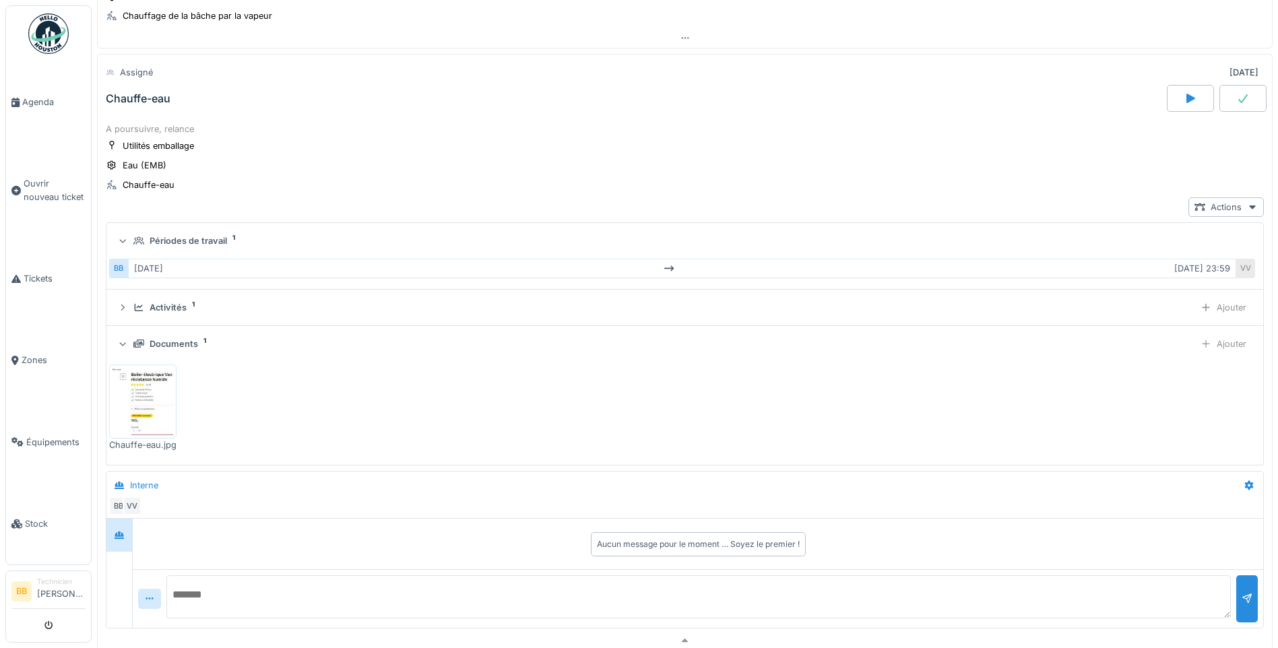
click at [183, 247] on div "Périodes de travail" at bounding box center [188, 241] width 77 height 13
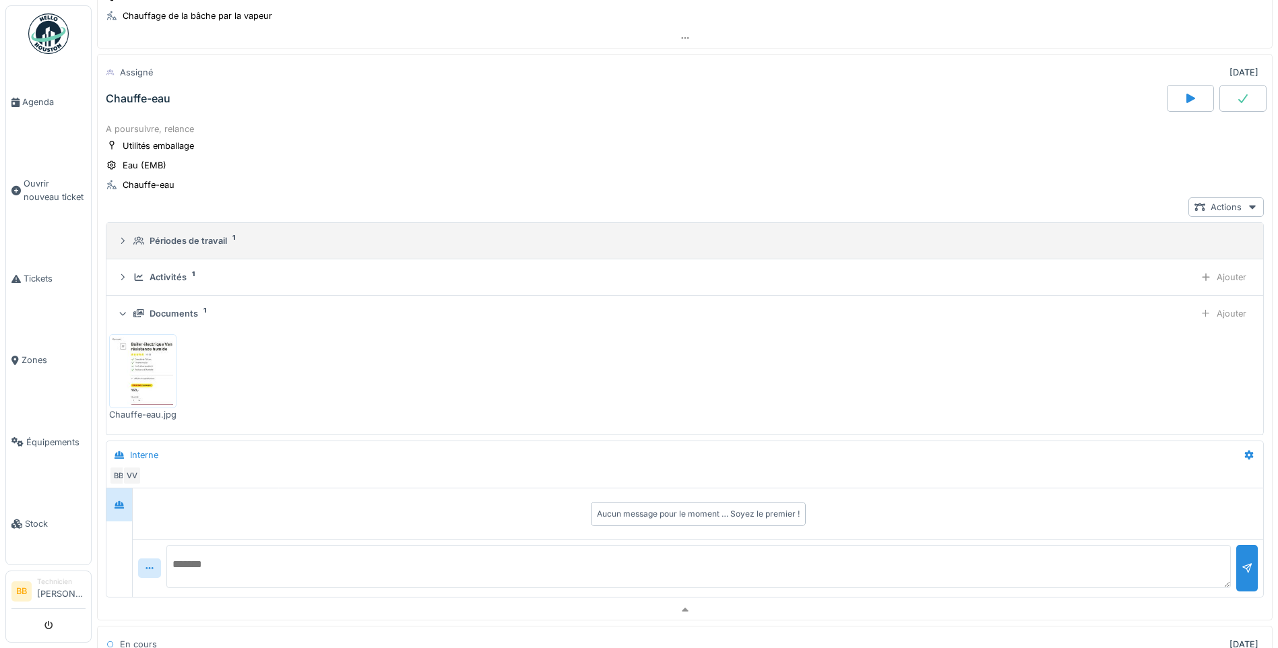
click at [224, 243] on div "Périodes de travail" at bounding box center [188, 241] width 77 height 13
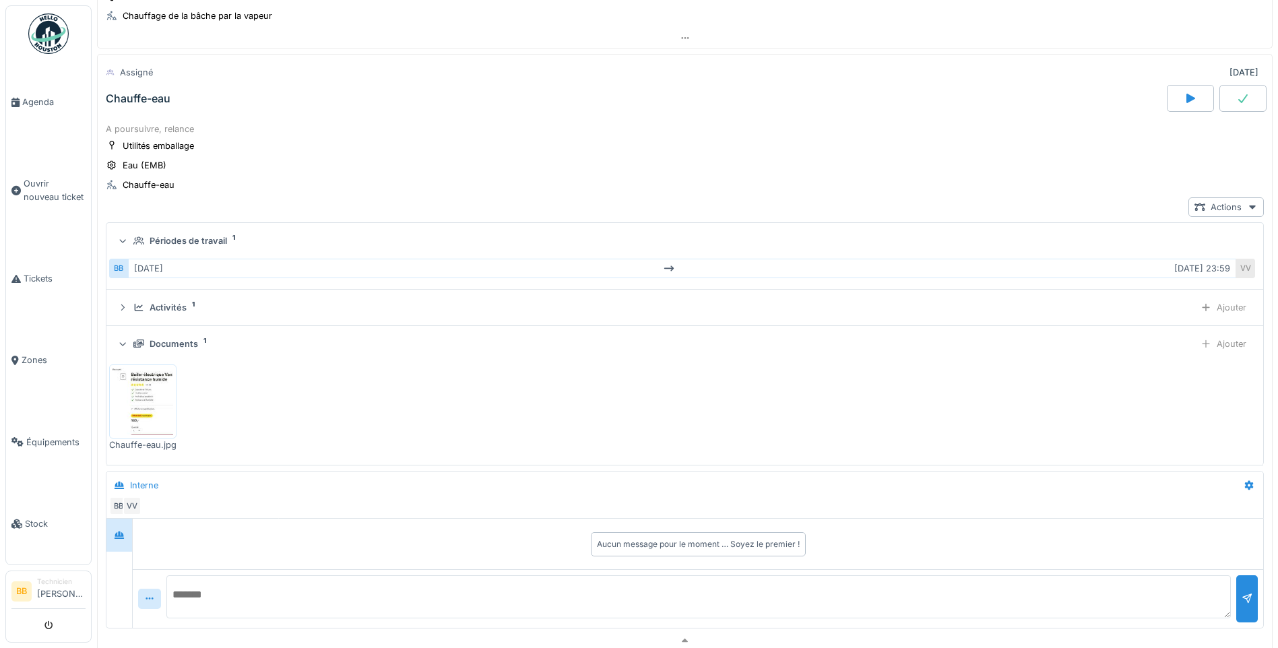
click at [224, 243] on div "Périodes de travail" at bounding box center [188, 241] width 77 height 13
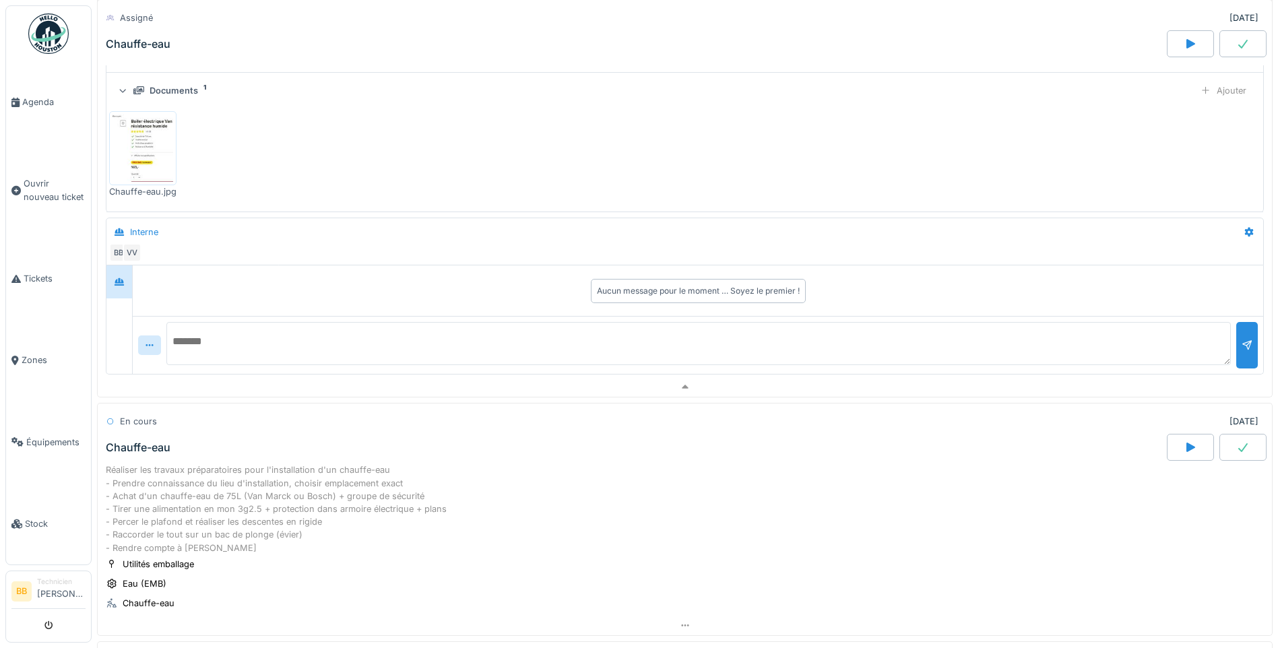
scroll to position [617, 0]
